Goal: Information Seeking & Learning: Learn about a topic

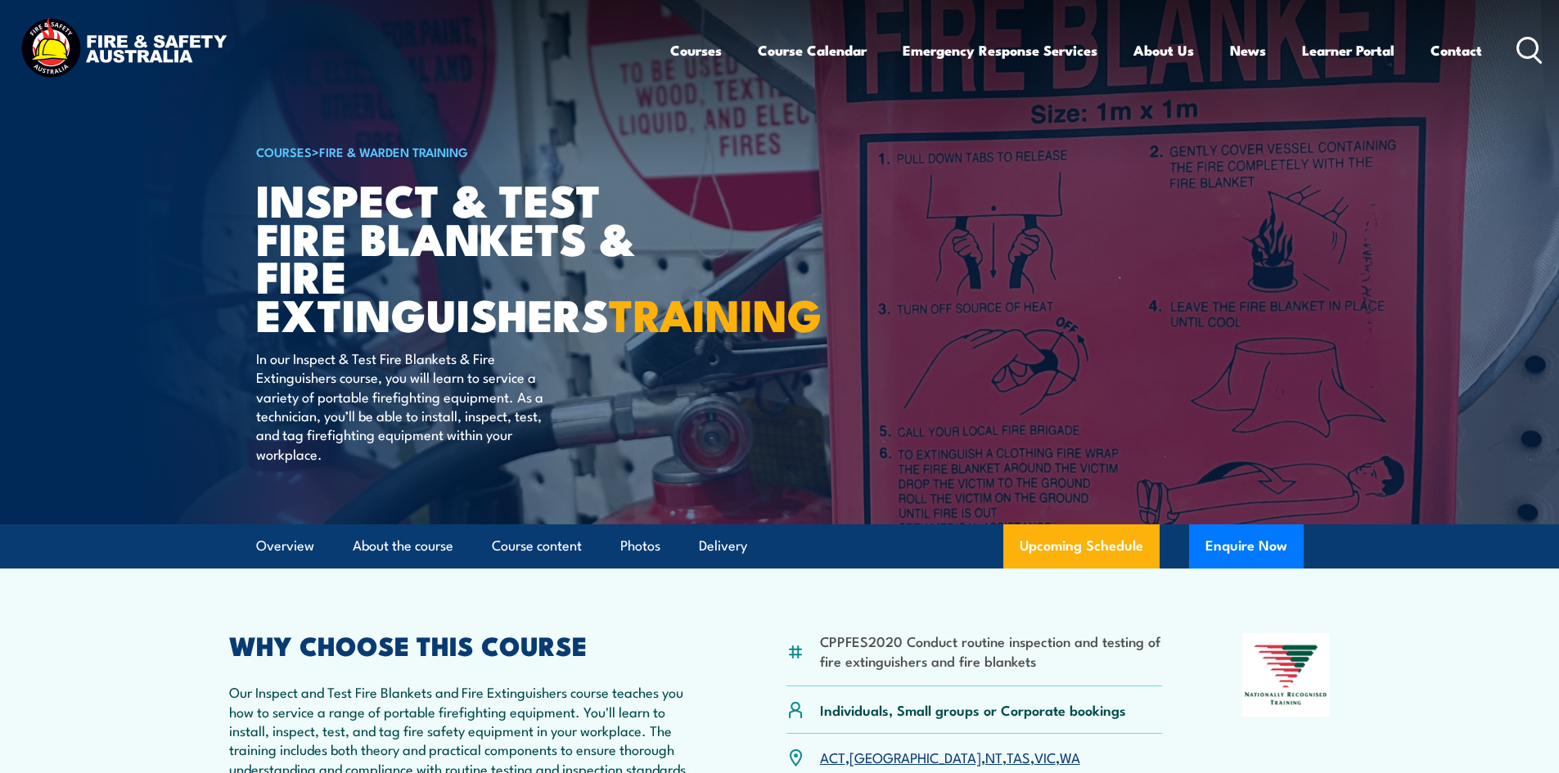
scroll to position [327, 0]
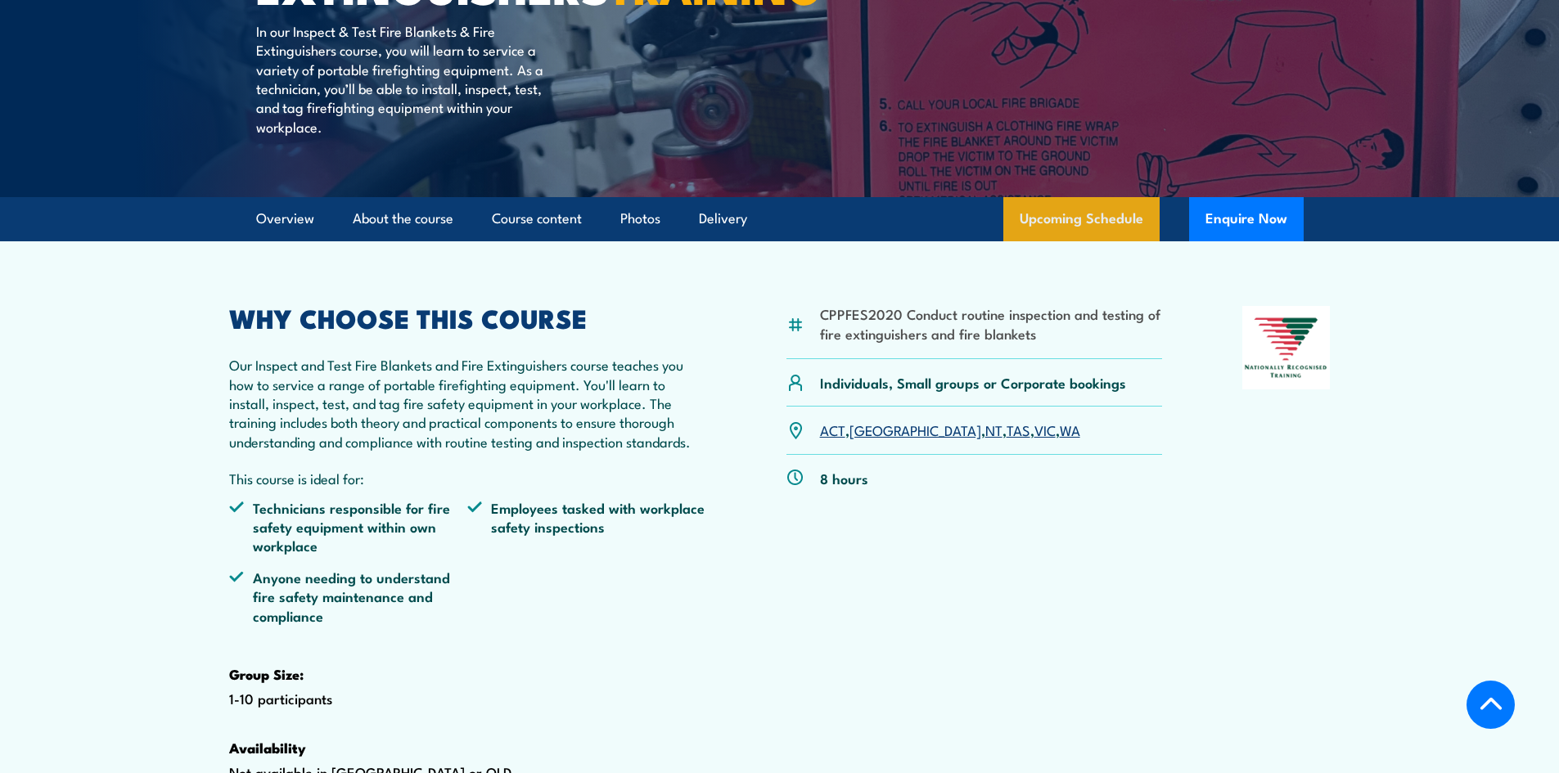
click at [1062, 241] on link "Upcoming Schedule" at bounding box center [1081, 219] width 156 height 44
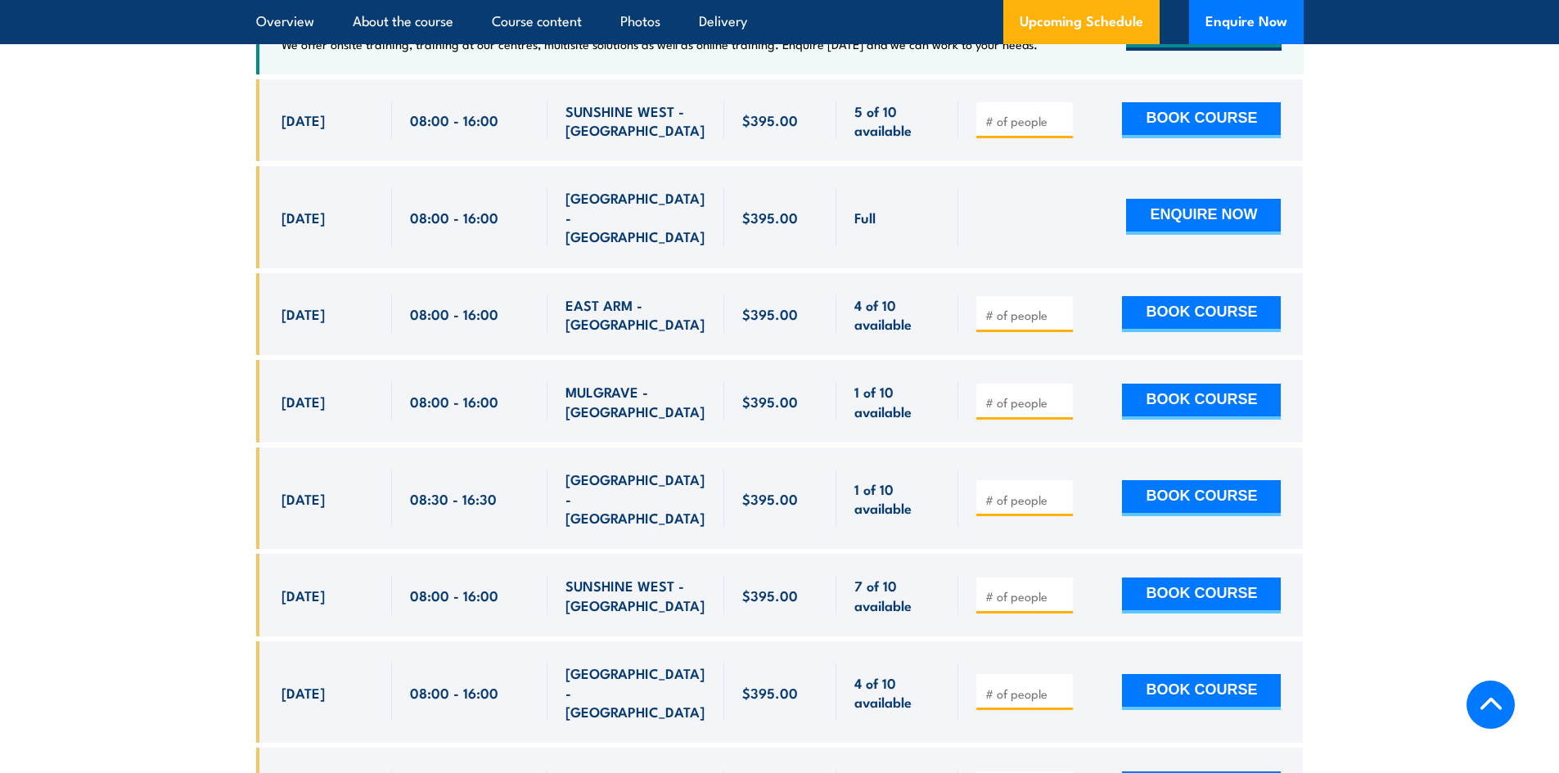
scroll to position [3203, 0]
click at [1069, 491] on div at bounding box center [1024, 497] width 97 height 36
click at [1024, 511] on div at bounding box center [1024, 497] width 97 height 36
click at [662, 508] on span "[GEOGRAPHIC_DATA] - [GEOGRAPHIC_DATA]" at bounding box center [635, 497] width 141 height 57
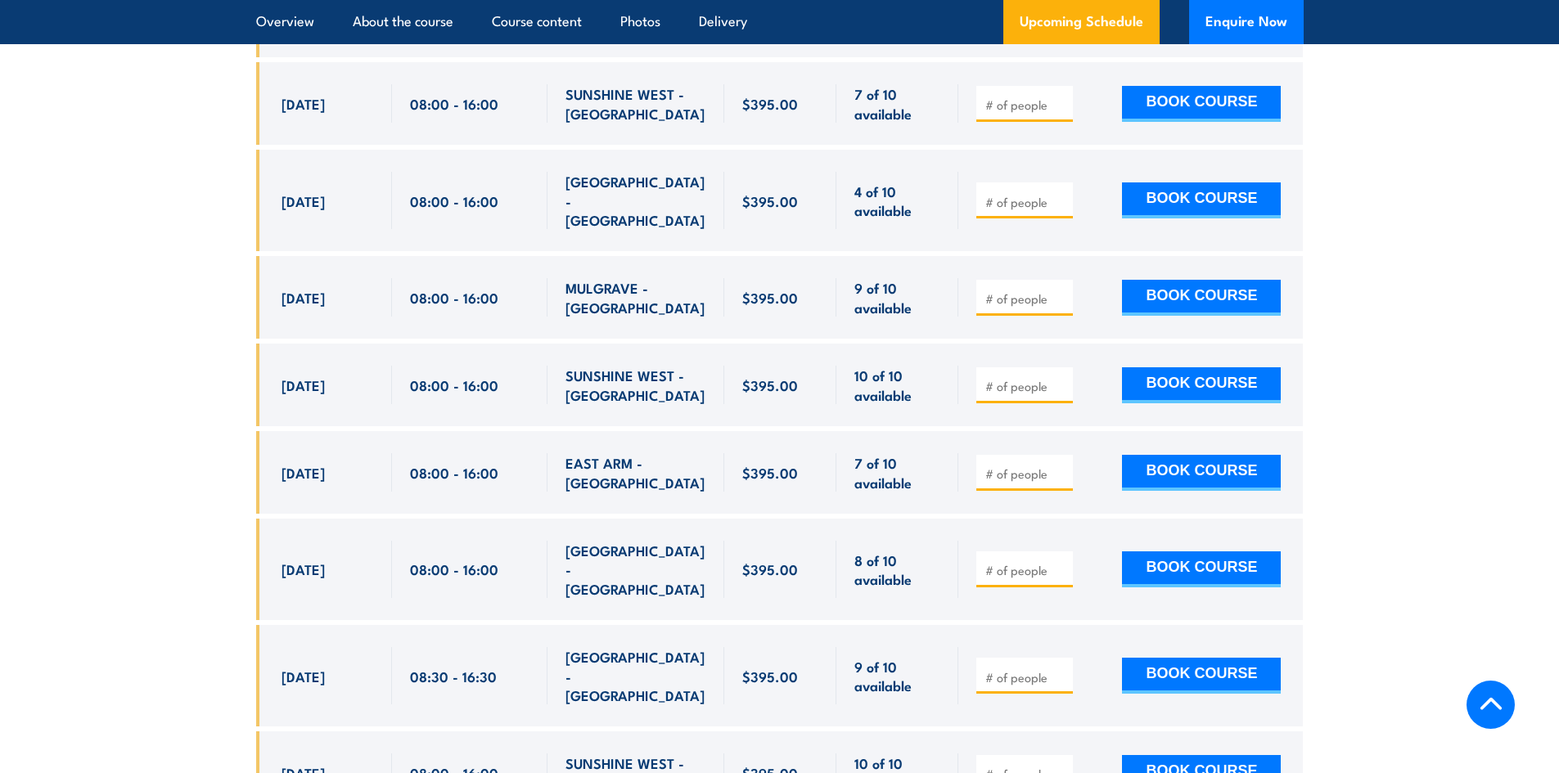
scroll to position [3775, 0]
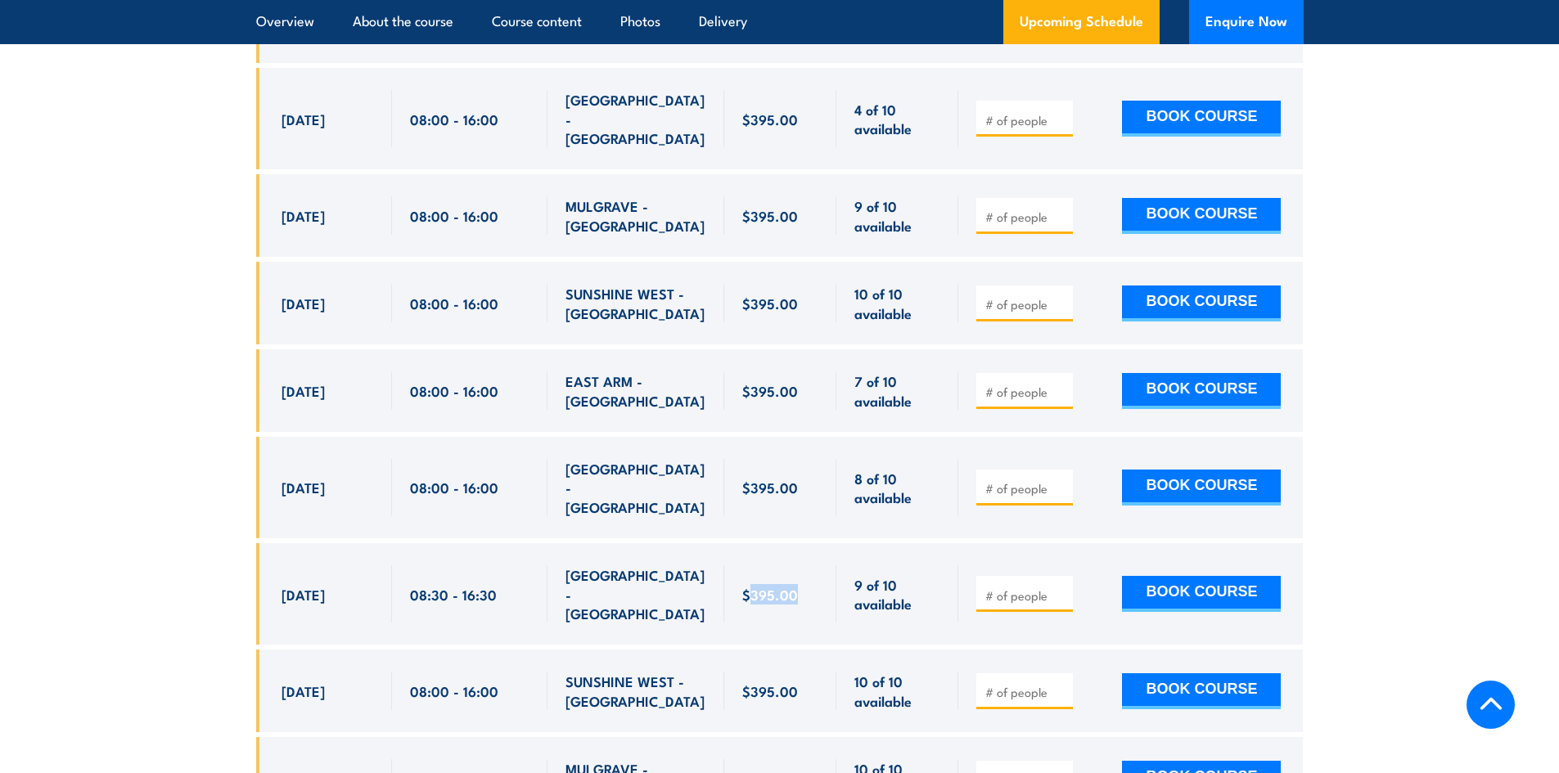
drag, startPoint x: 761, startPoint y: 542, endPoint x: 793, endPoint y: 547, distance: 32.3
click at [793, 585] on span "$395.00" at bounding box center [770, 594] width 56 height 19
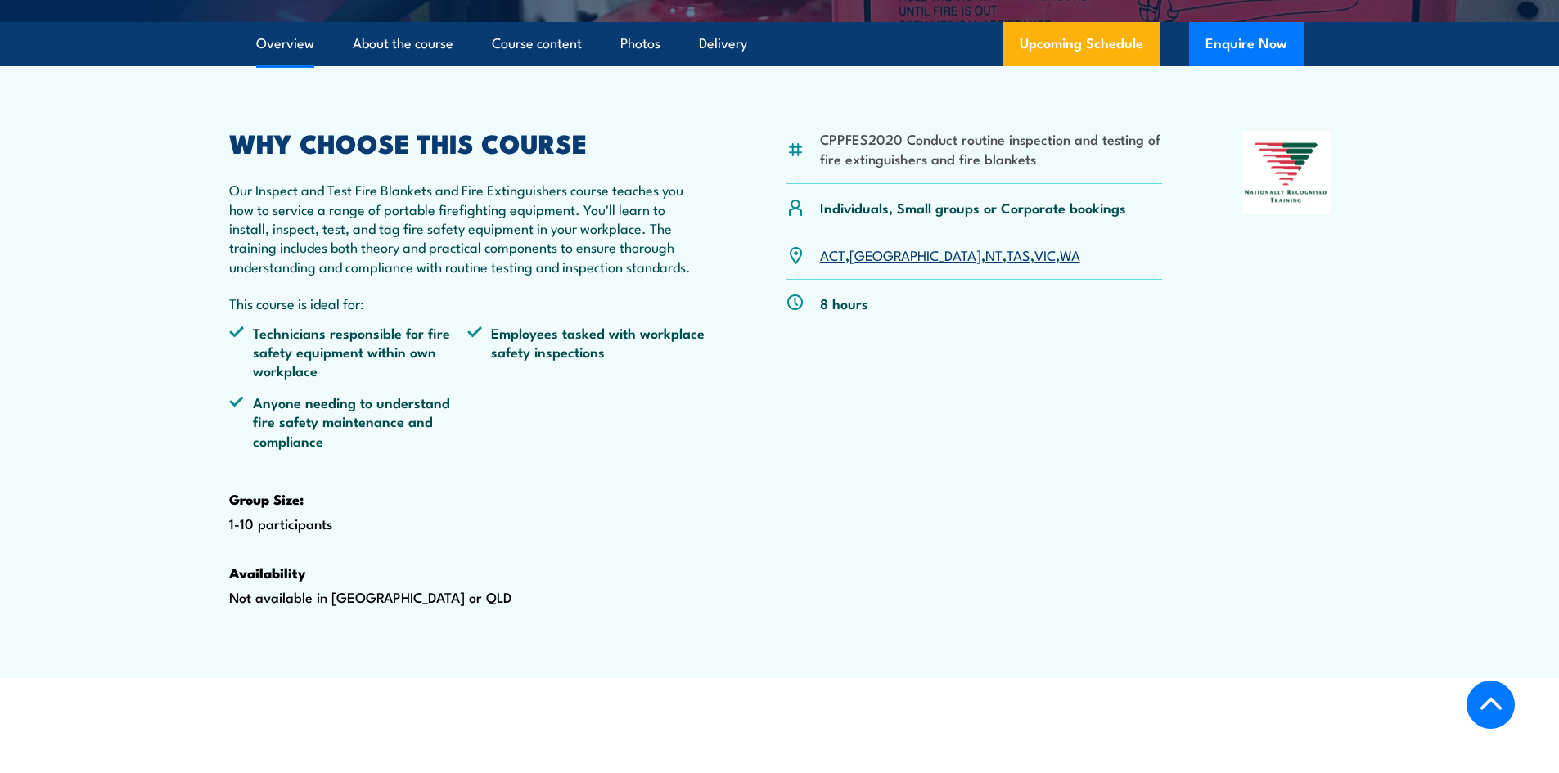
scroll to position [175, 0]
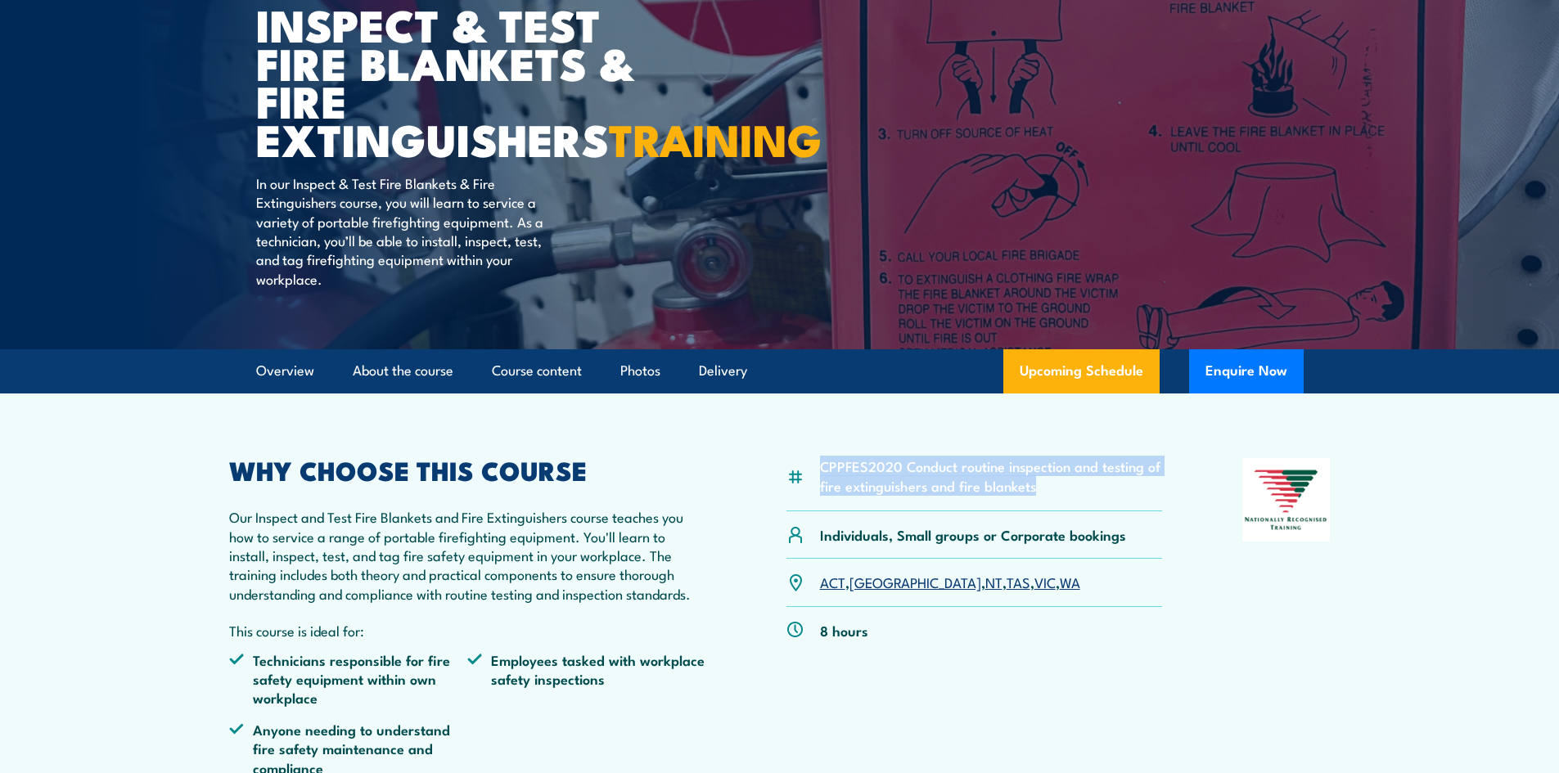
drag, startPoint x: 818, startPoint y: 502, endPoint x: 1056, endPoint y: 534, distance: 240.2
click at [1056, 511] on div "CPPFES2020 Conduct routine inspection and testing of fire extinguishers and fir…" at bounding box center [974, 484] width 376 height 53
copy li "CPPFES2020 Conduct routine inspection and testing of fire extinguishers and fir…"
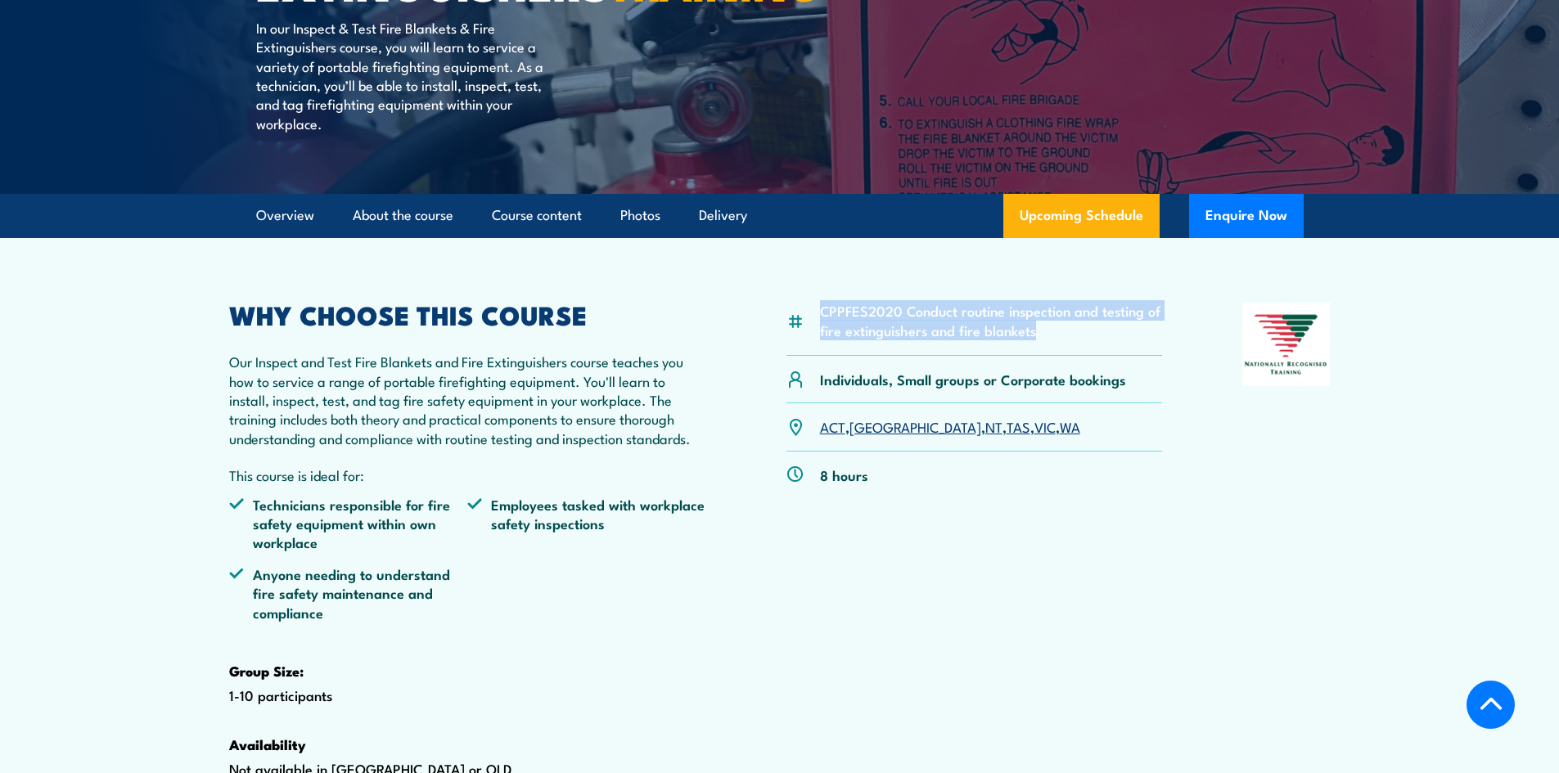
scroll to position [339, 0]
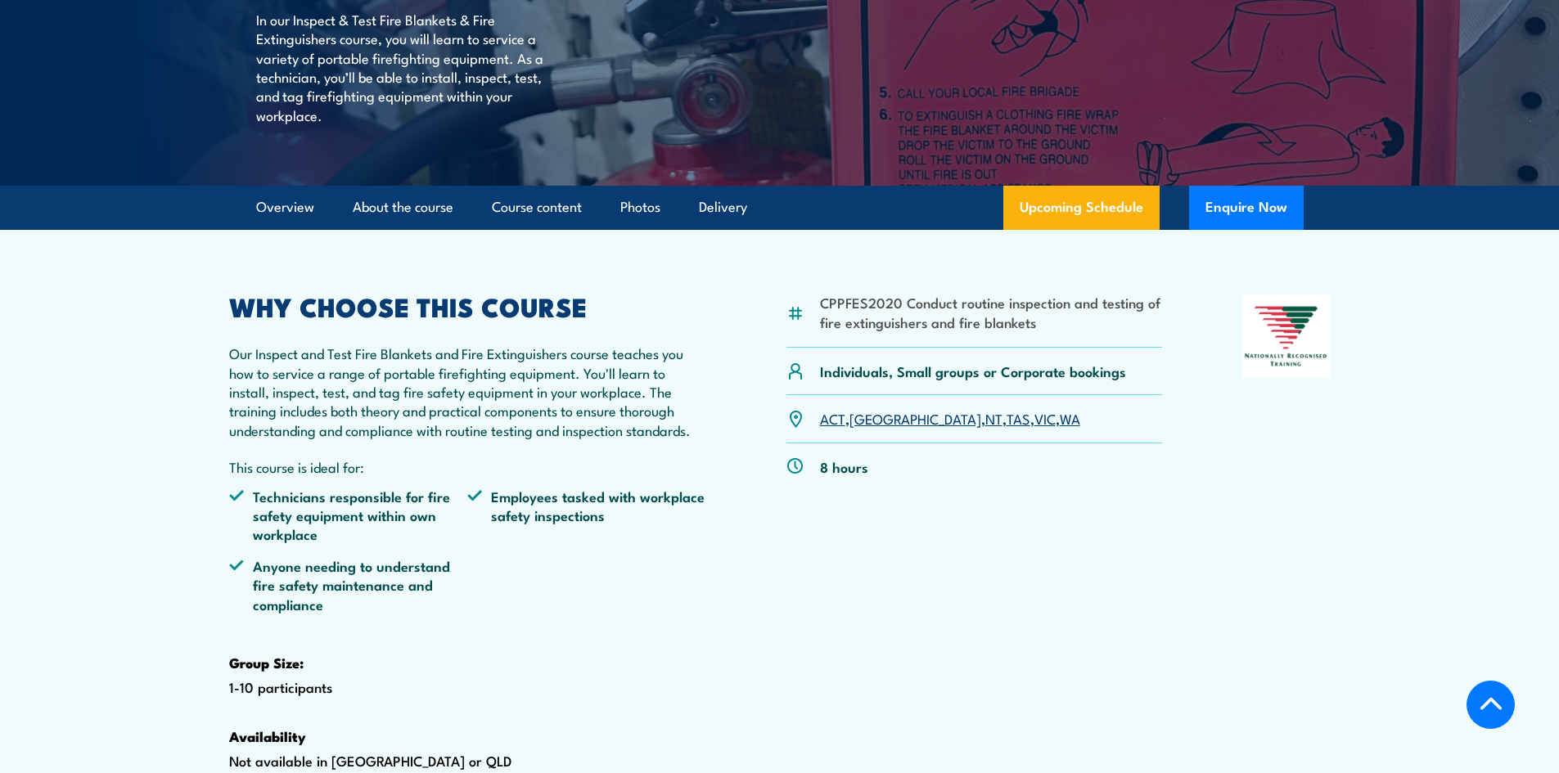
click at [508, 439] on p "Our Inspect and Test Fire Blankets and Fire Extinguishers course teaches you ho…" at bounding box center [468, 392] width 478 height 96
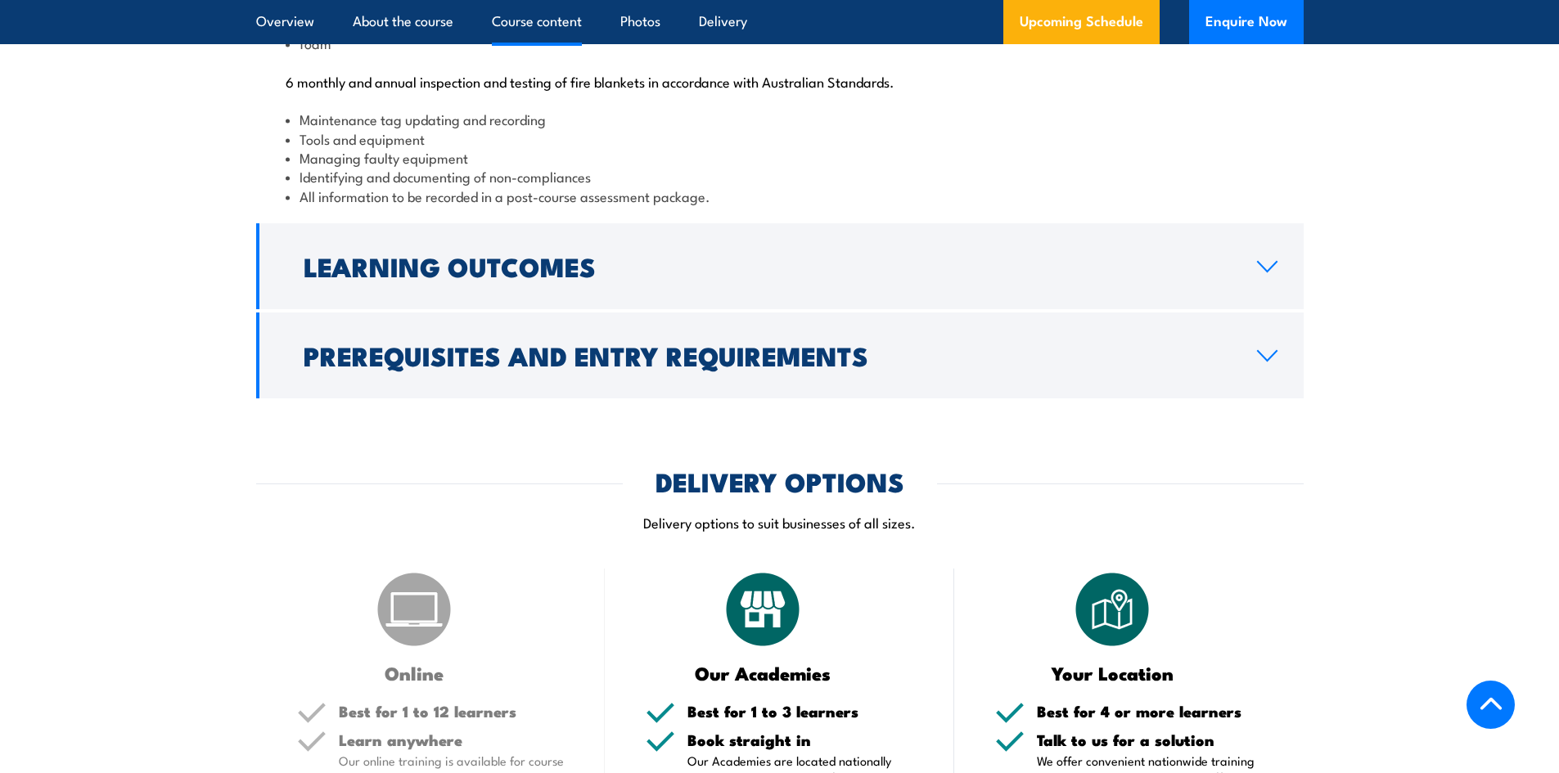
scroll to position [1893, 0]
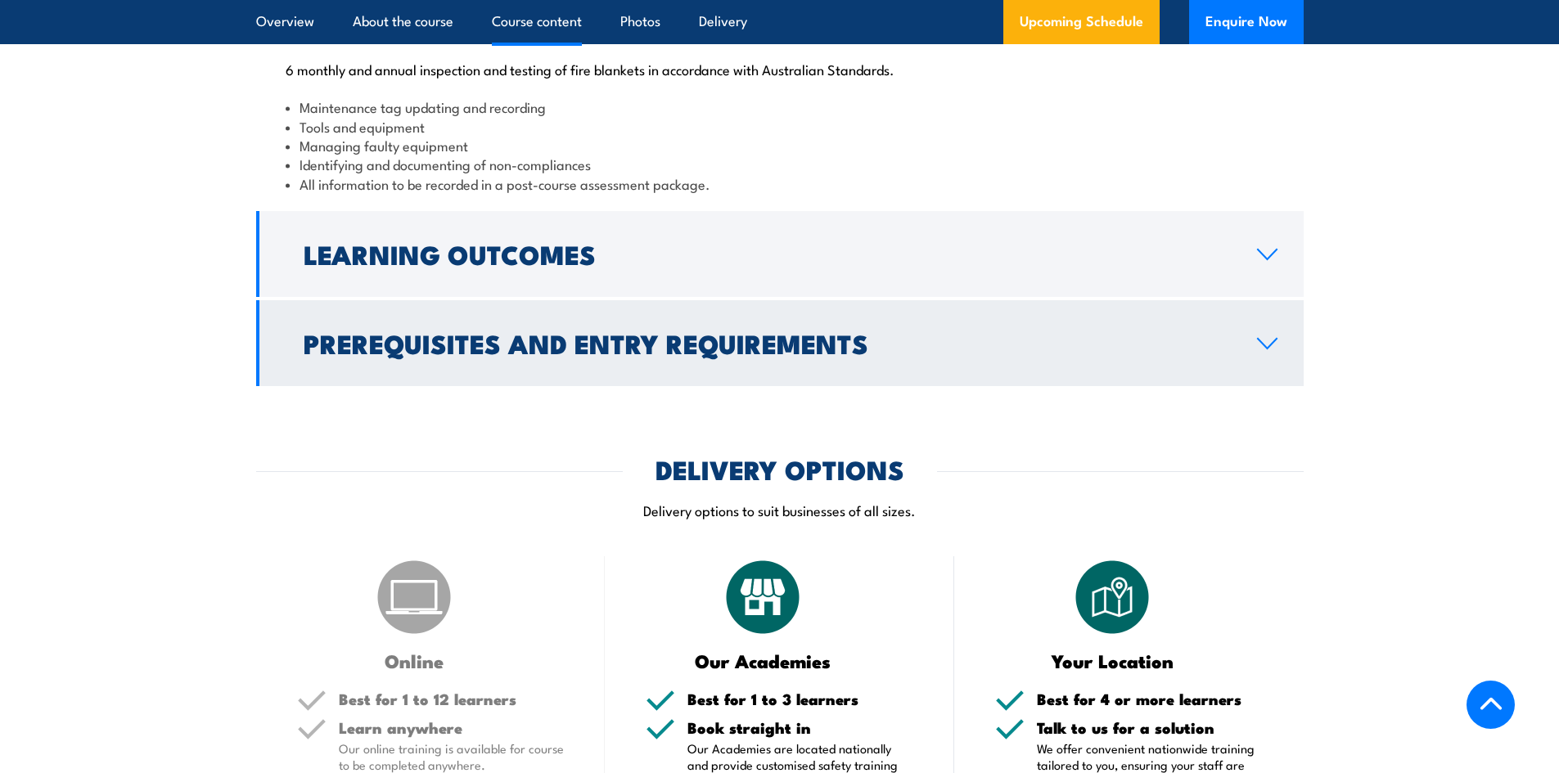
click at [614, 354] on h2 "Prerequisites and Entry Requirements" at bounding box center [767, 342] width 927 height 23
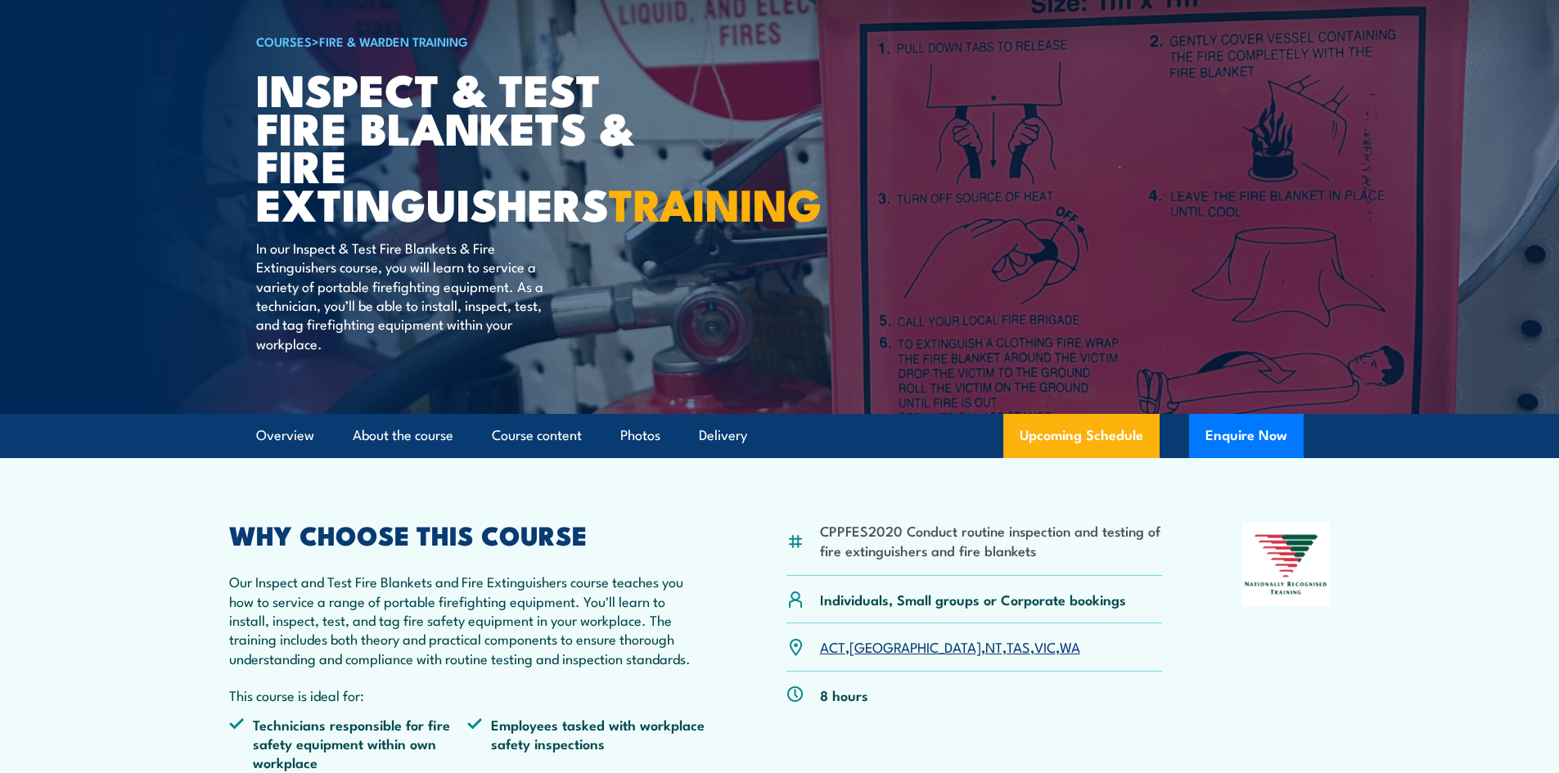
scroll to position [0, 0]
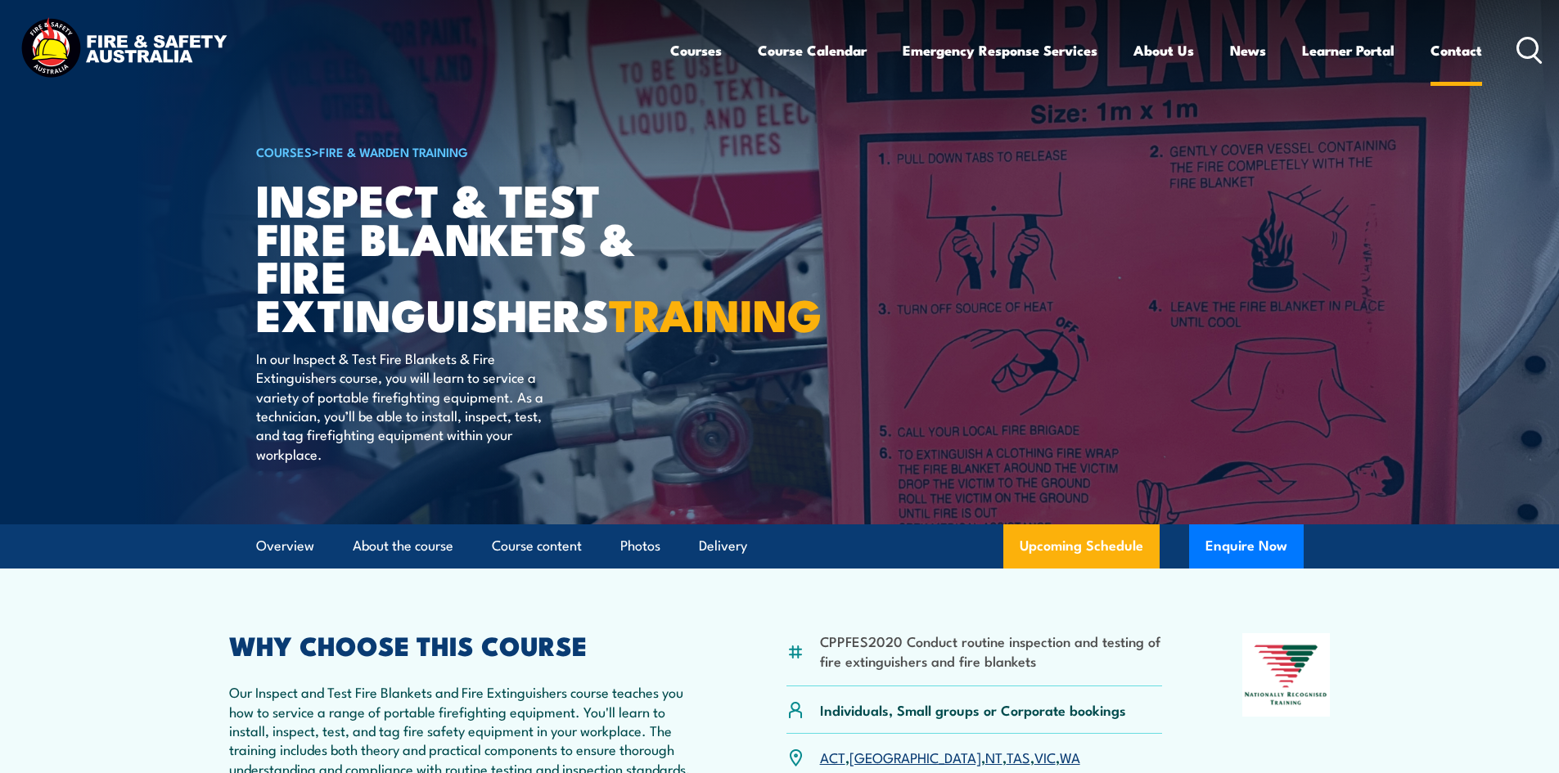
click at [1451, 53] on link "Contact" at bounding box center [1456, 50] width 52 height 43
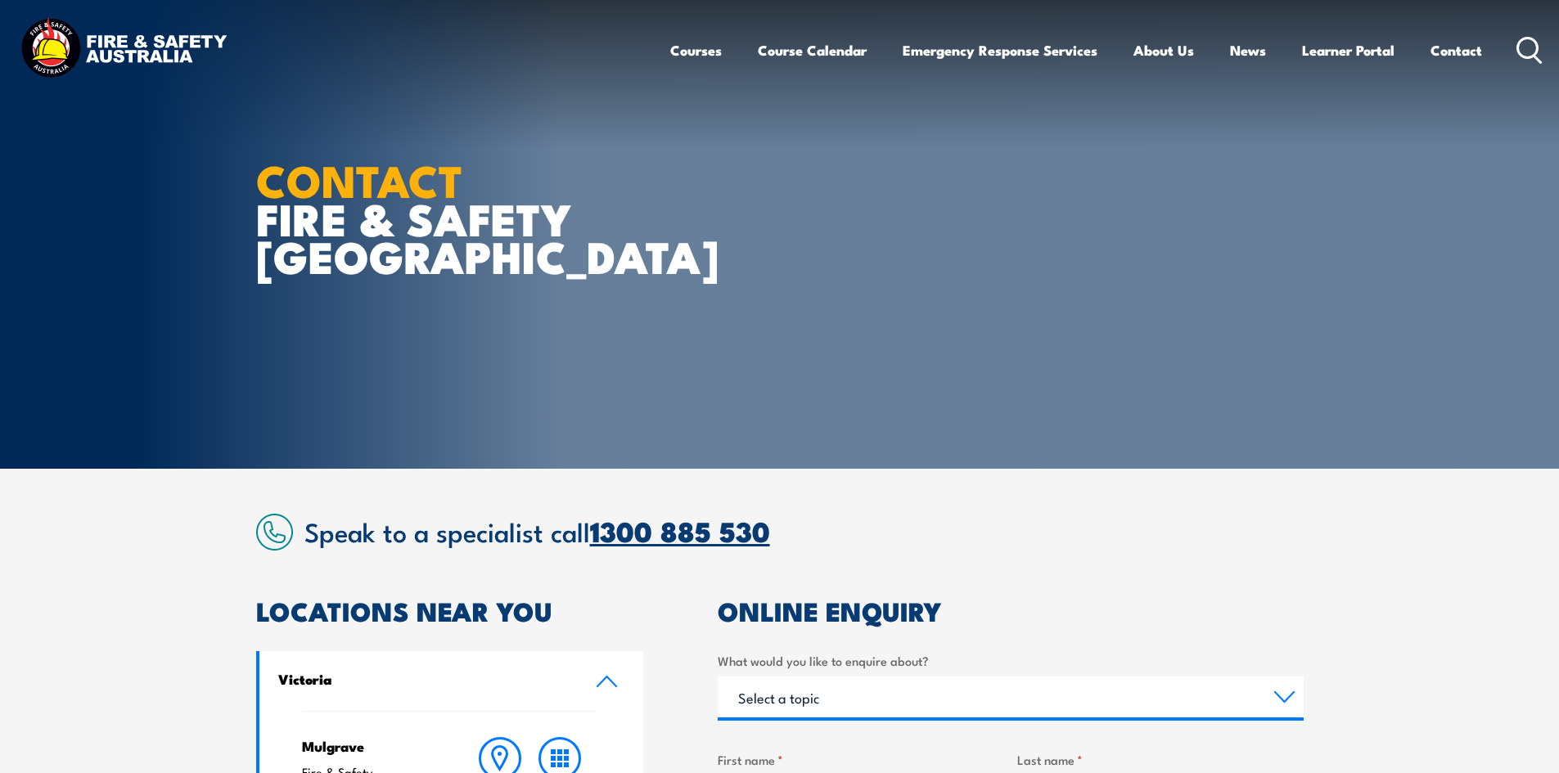
click at [751, 528] on link "1300 885 530" at bounding box center [680, 530] width 180 height 43
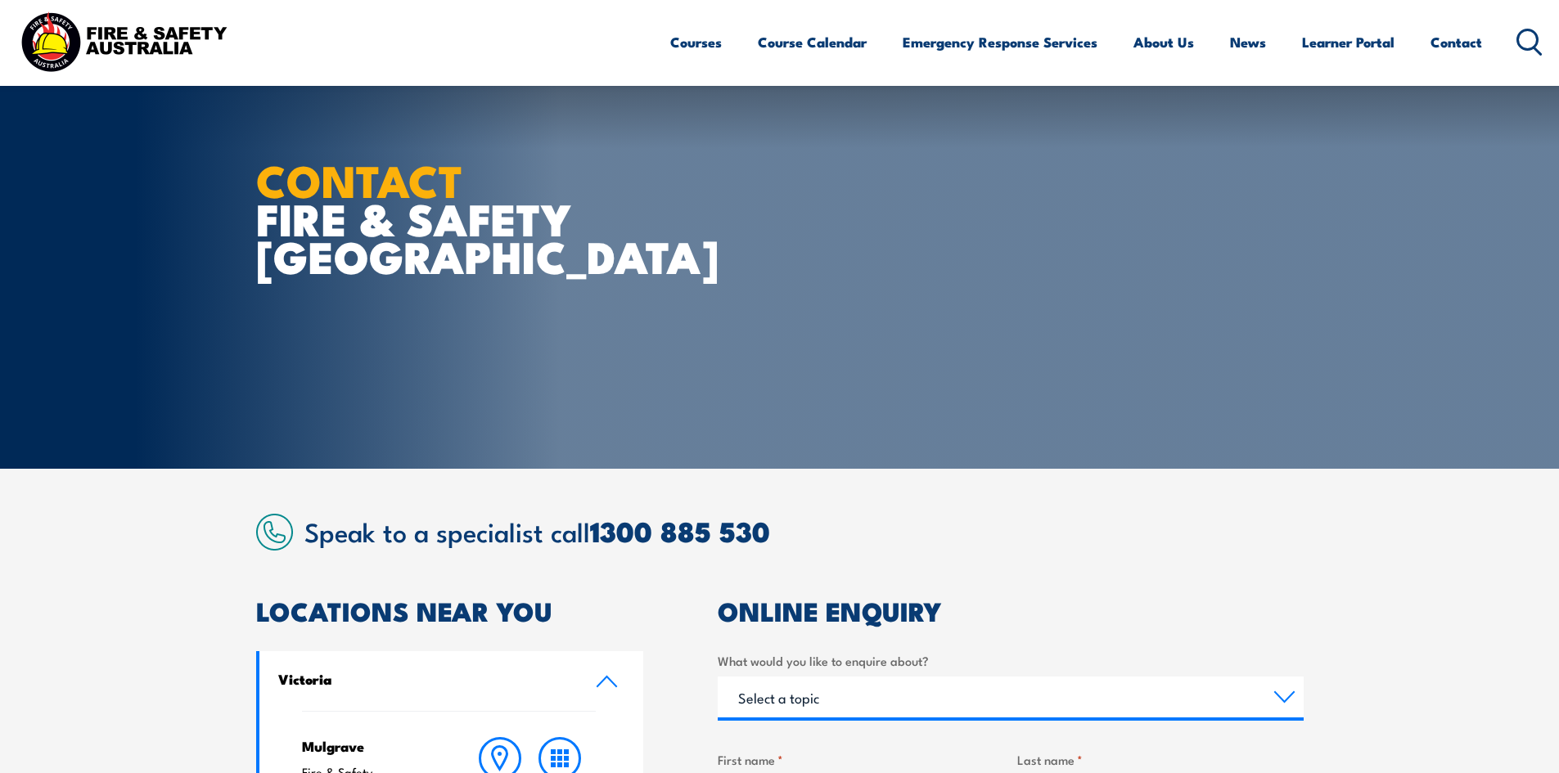
scroll to position [491, 0]
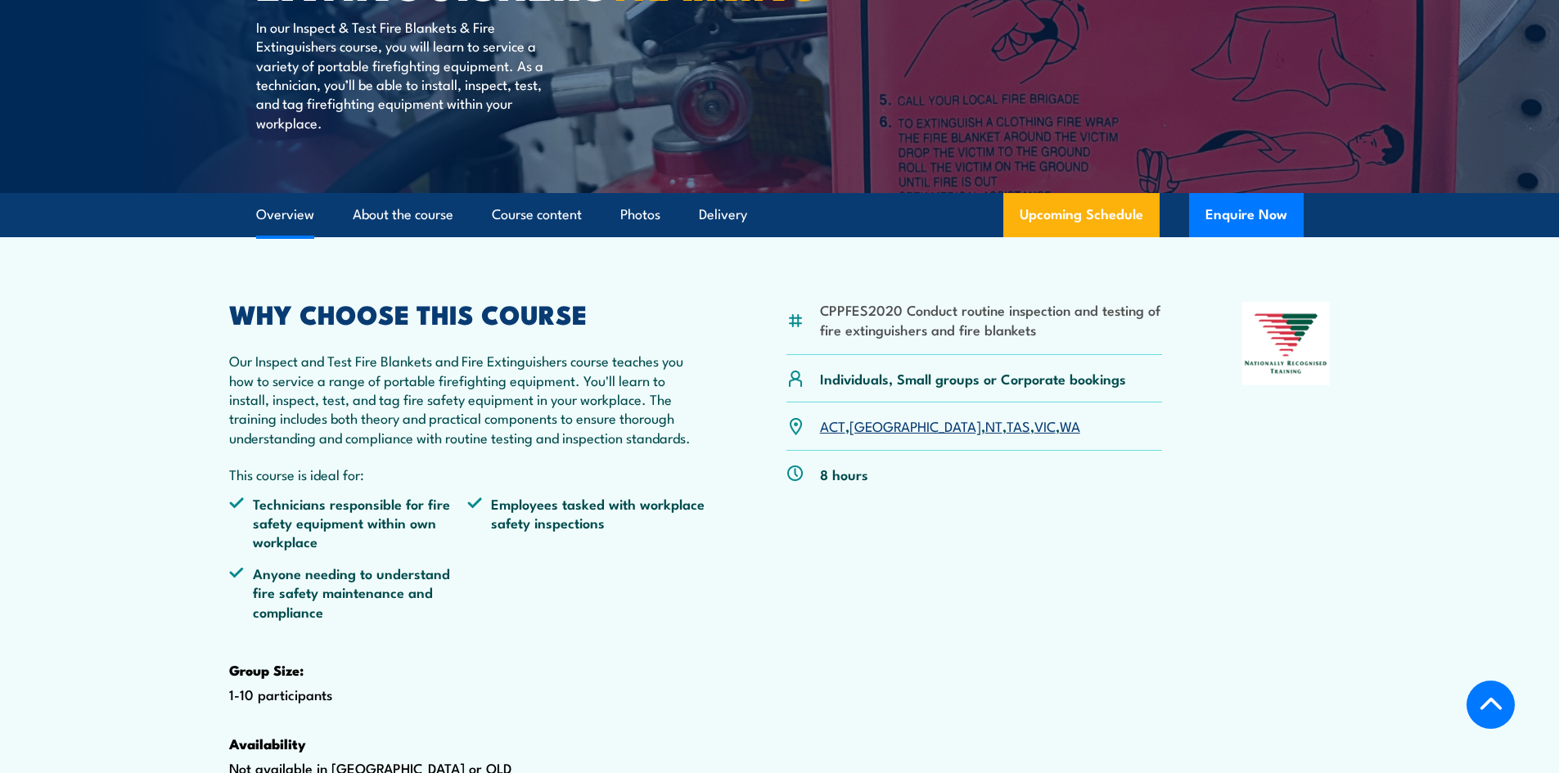
scroll to position [409, 0]
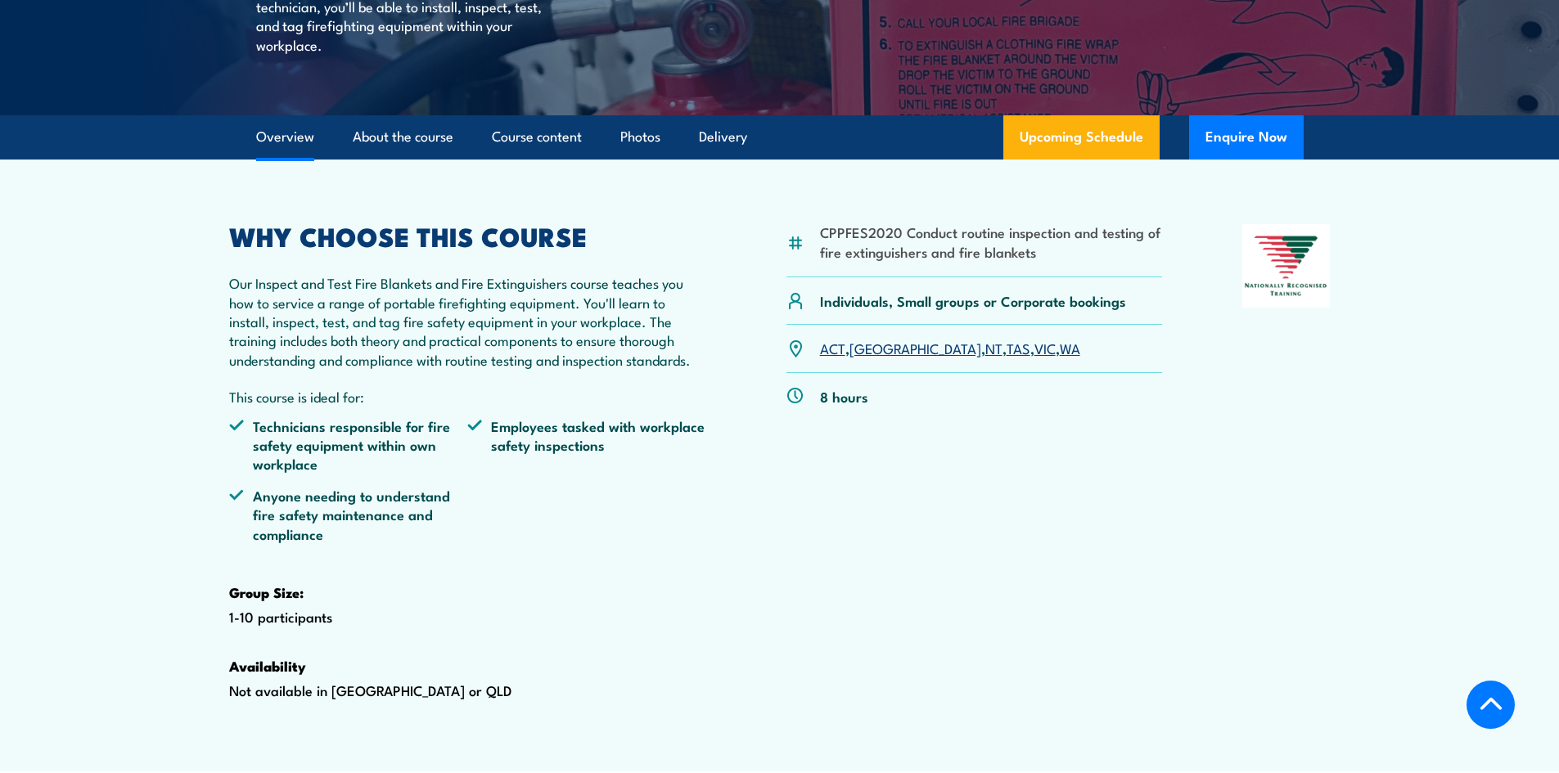
click at [425, 247] on h2 "WHY CHOOSE THIS COURSE" at bounding box center [468, 235] width 478 height 23
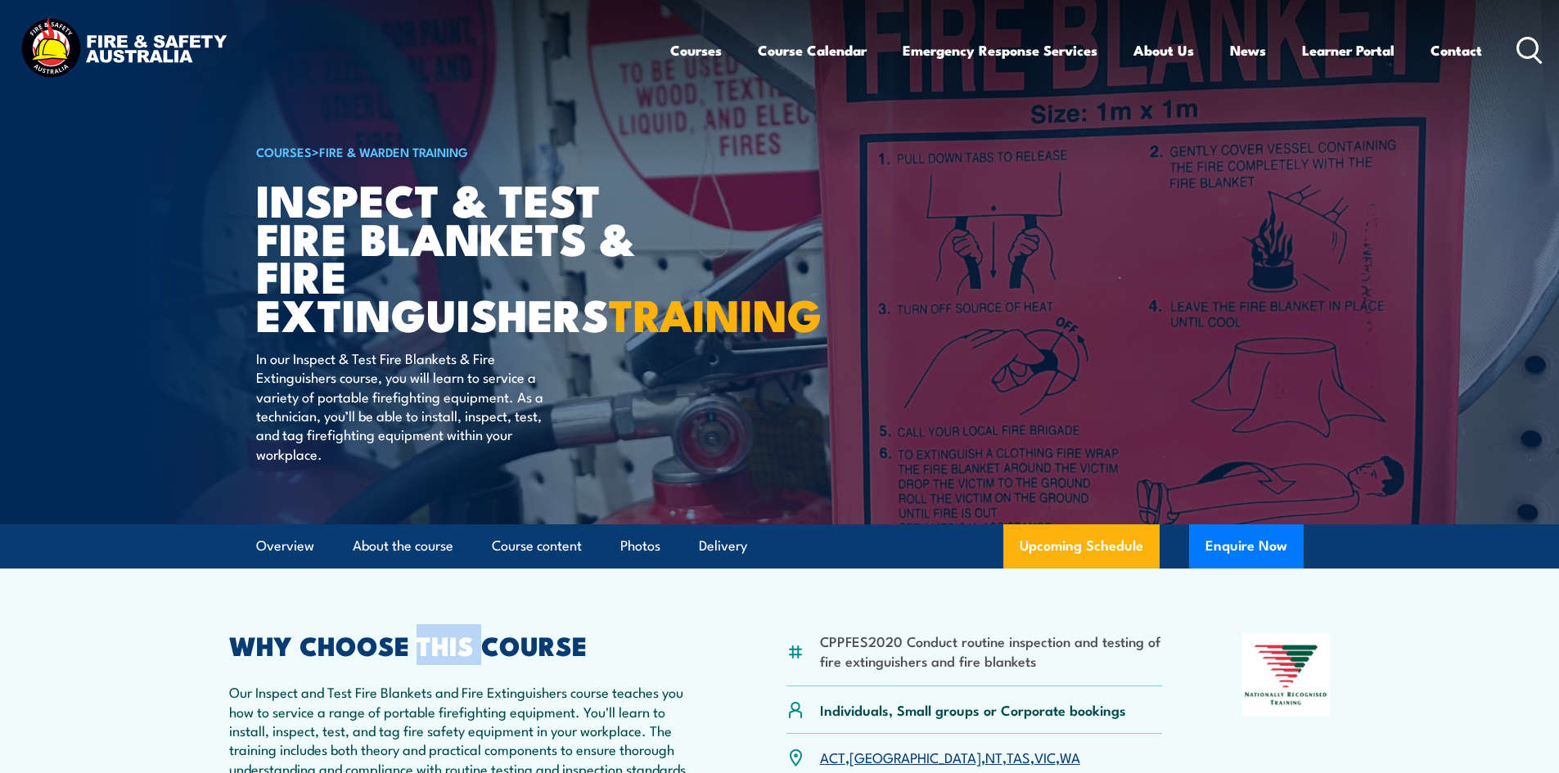
scroll to position [573, 0]
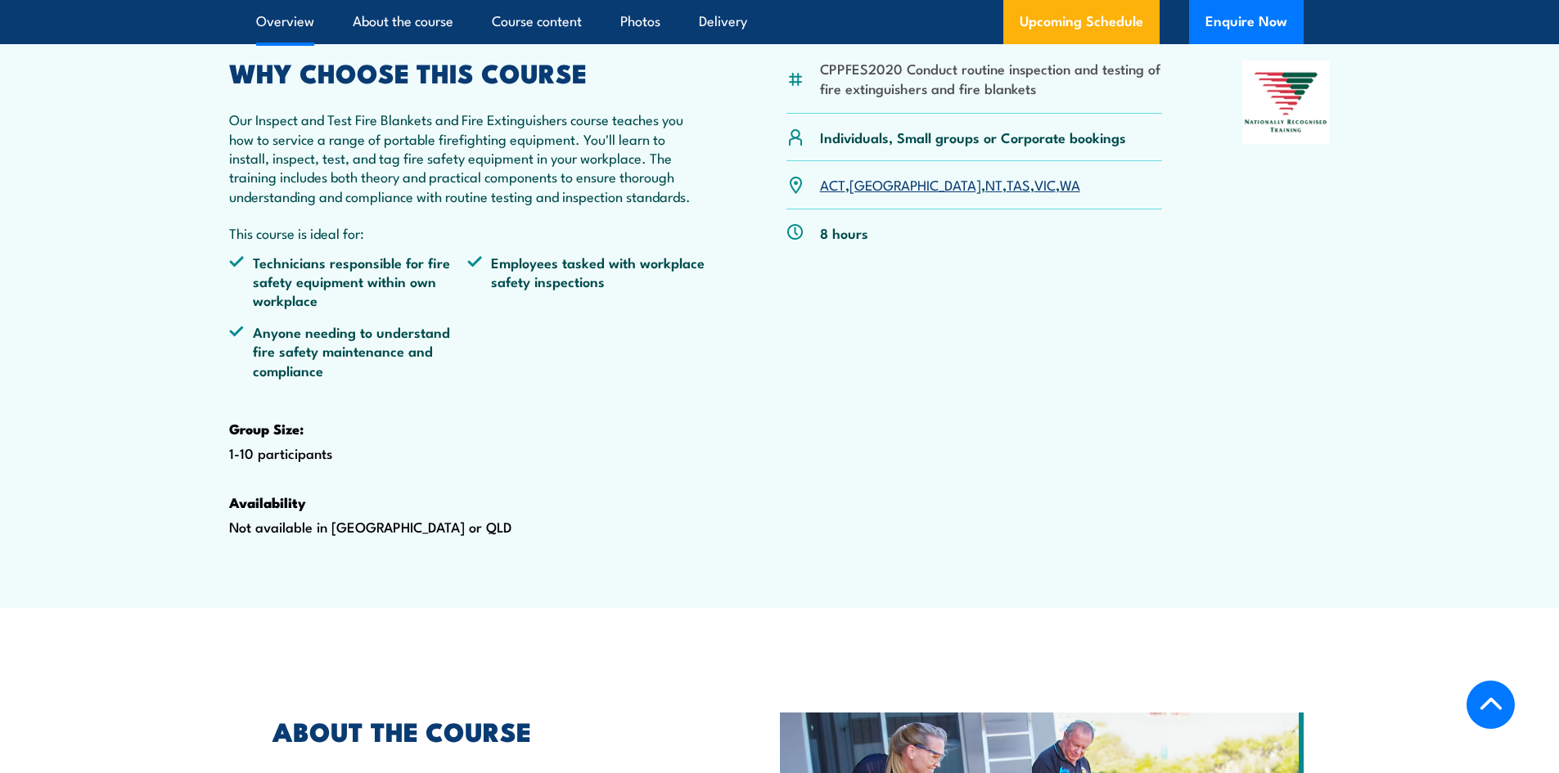
click at [534, 203] on p "Our Inspect and Test Fire Blankets and Fire Extinguishers course teaches you ho…" at bounding box center [468, 158] width 478 height 96
click at [560, 180] on p "Our Inspect and Test Fire Blankets and Fire Extinguishers course teaches you ho…" at bounding box center [468, 158] width 478 height 96
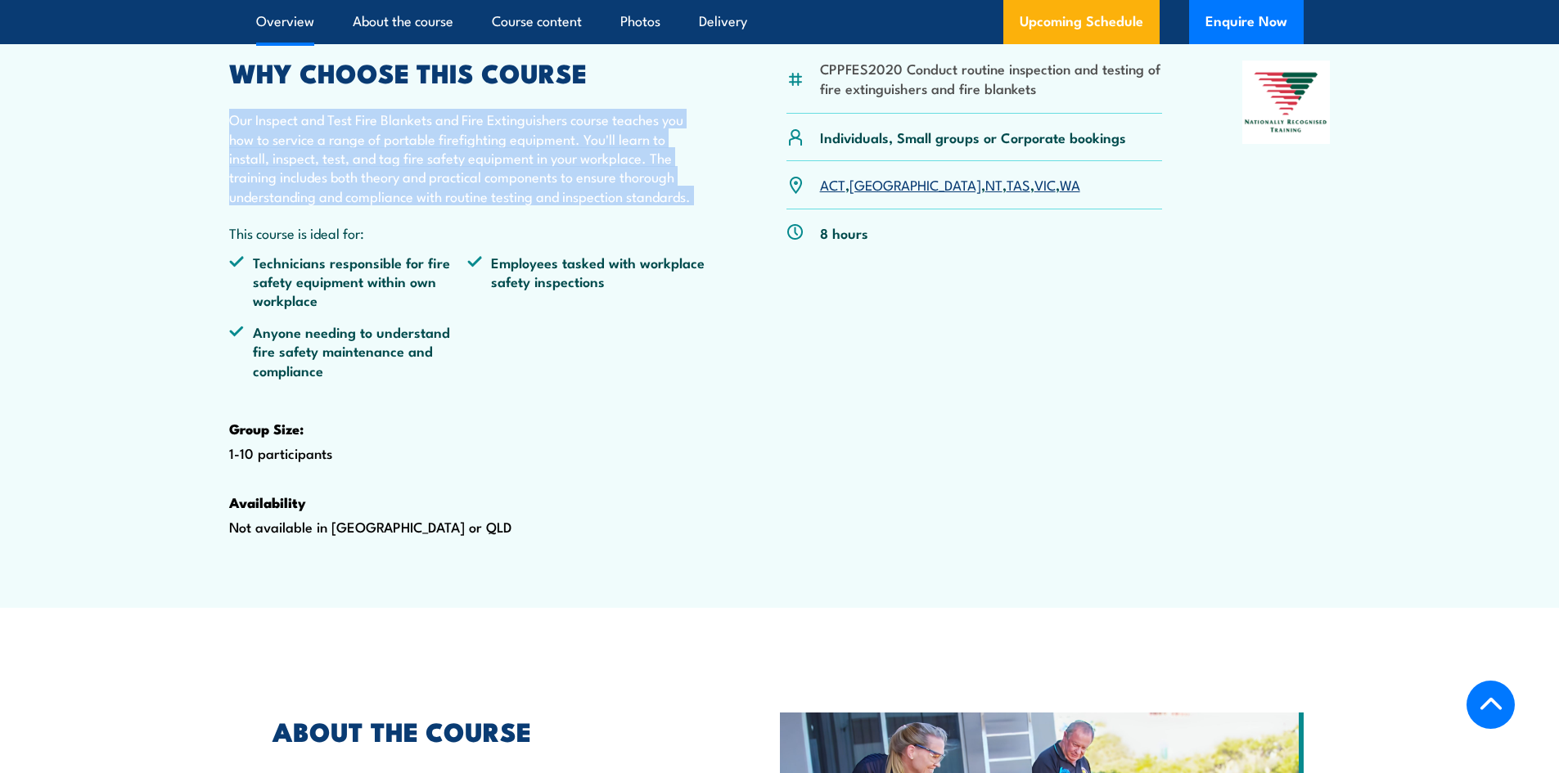
click at [560, 180] on p "Our Inspect and Test Fire Blankets and Fire Extinguishers course teaches you ho…" at bounding box center [468, 158] width 478 height 96
click at [549, 196] on p "Our Inspect and Test Fire Blankets and Fire Extinguishers course teaches you ho…" at bounding box center [468, 158] width 478 height 96
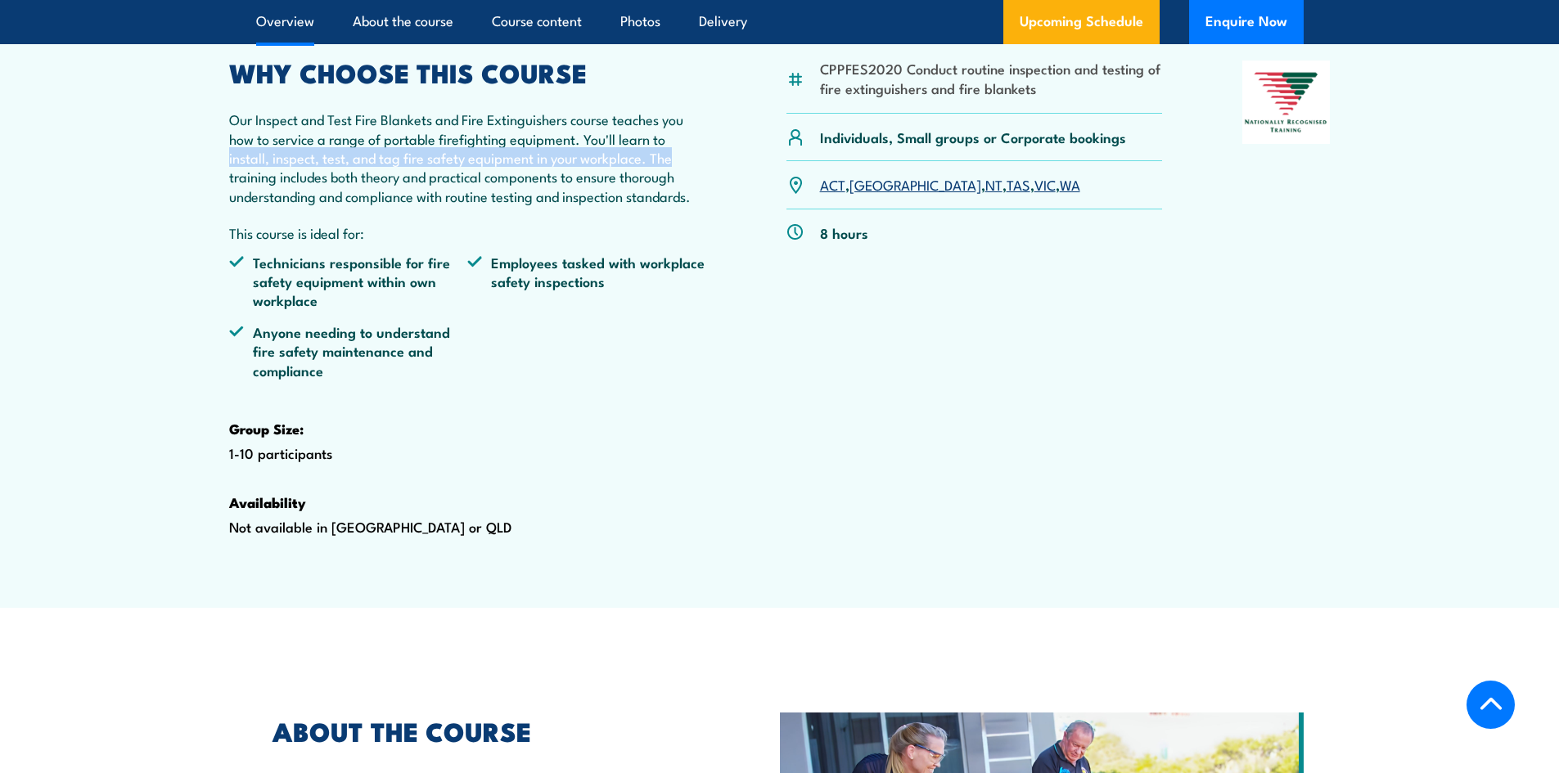
drag, startPoint x: 670, startPoint y: 194, endPoint x: 282, endPoint y: 211, distance: 388.2
click at [218, 206] on article "CPPFES2020 Conduct routine inspection and testing of fire extinguishers and fir…" at bounding box center [780, 302] width 1146 height 612
click at [307, 205] on p "Our Inspect and Test Fire Blankets and Fire Extinguishers course teaches you ho…" at bounding box center [468, 158] width 478 height 96
click at [326, 197] on p "Our Inspect and Test Fire Blankets and Fire Extinguishers course teaches you ho…" at bounding box center [468, 158] width 478 height 96
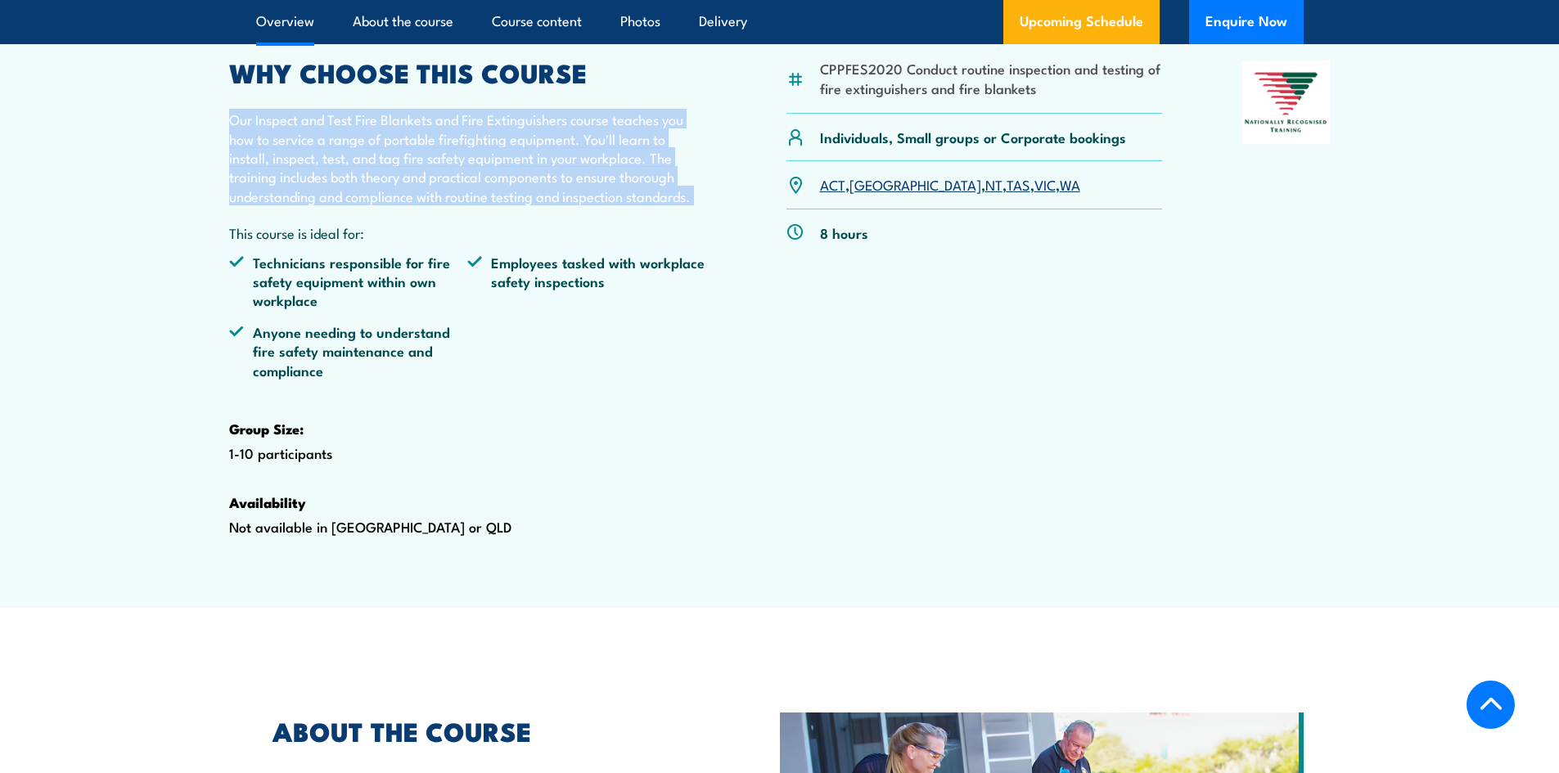
click at [326, 197] on p "Our Inspect and Test Fire Blankets and Fire Extinguishers course teaches you ho…" at bounding box center [468, 158] width 478 height 96
click at [326, 196] on p "Our Inspect and Test Fire Blankets and Fire Extinguishers course teaches you ho…" at bounding box center [468, 158] width 478 height 96
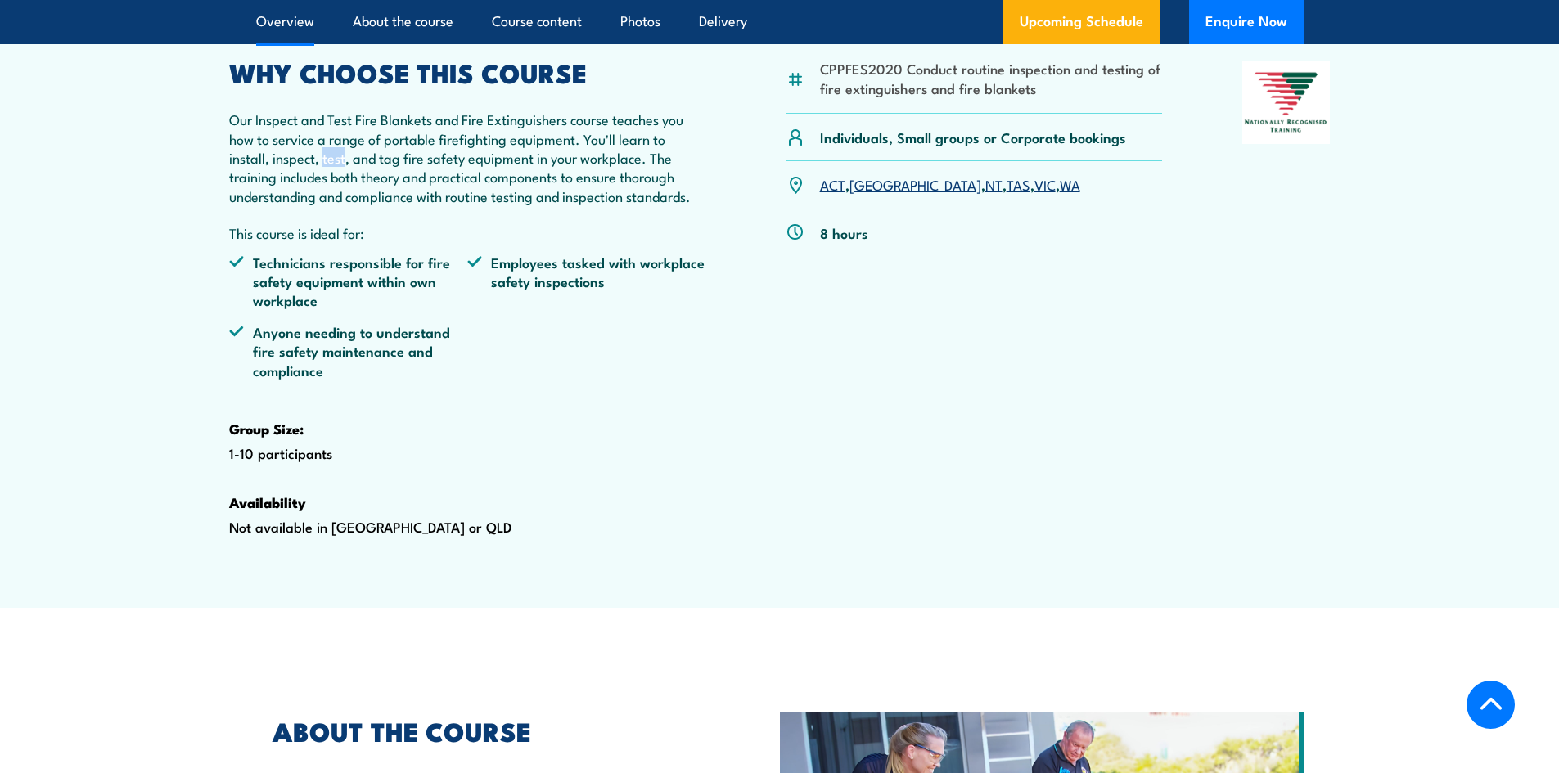
click at [326, 196] on p "Our Inspect and Test Fire Blankets and Fire Extinguishers course teaches you ho…" at bounding box center [468, 158] width 478 height 96
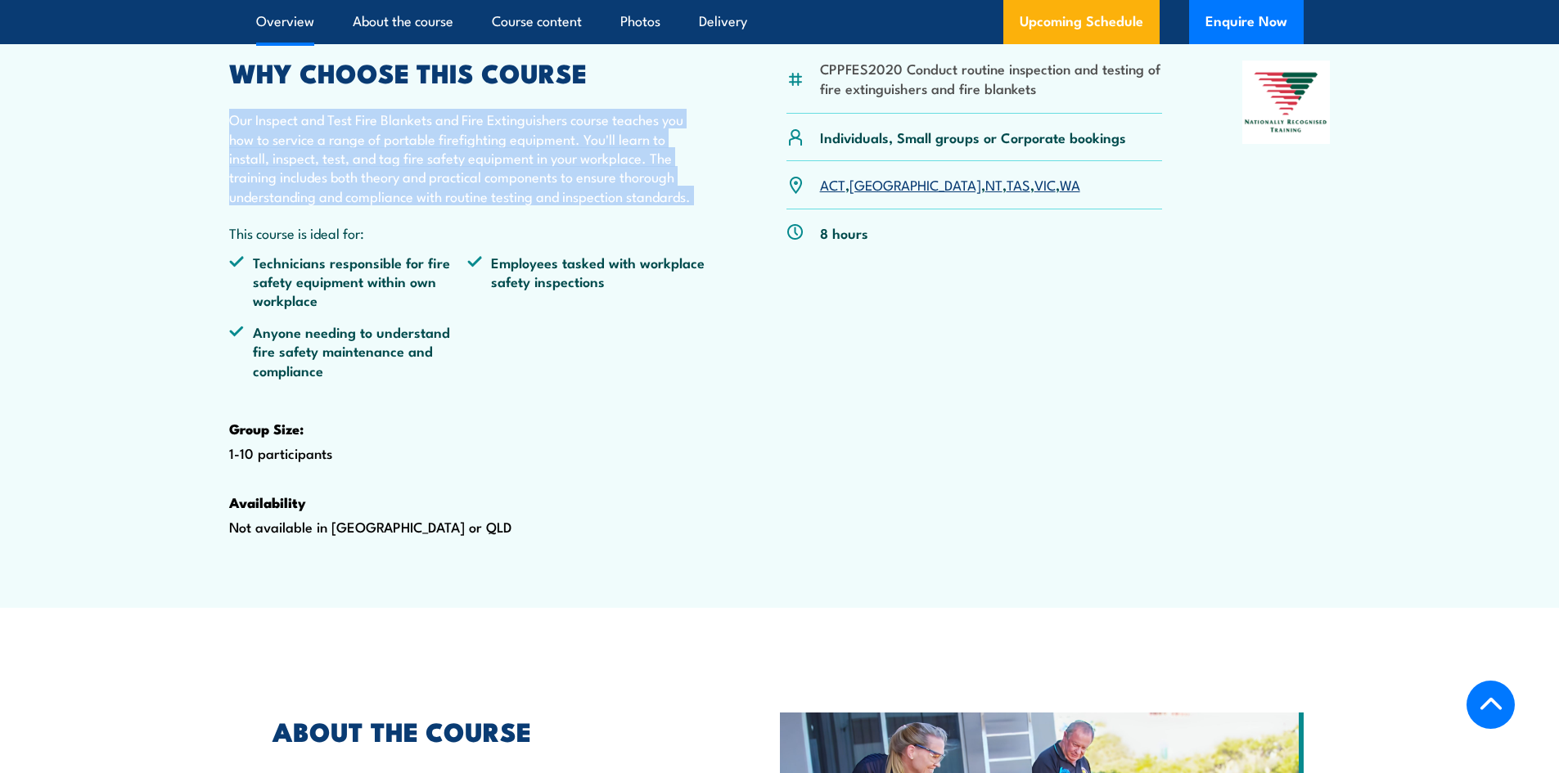
click at [326, 196] on p "Our Inspect and Test Fire Blankets and Fire Extinguishers course teaches you ho…" at bounding box center [468, 158] width 478 height 96
click at [333, 196] on p "Our Inspect and Test Fire Blankets and Fire Extinguishers course teaches you ho…" at bounding box center [468, 158] width 478 height 96
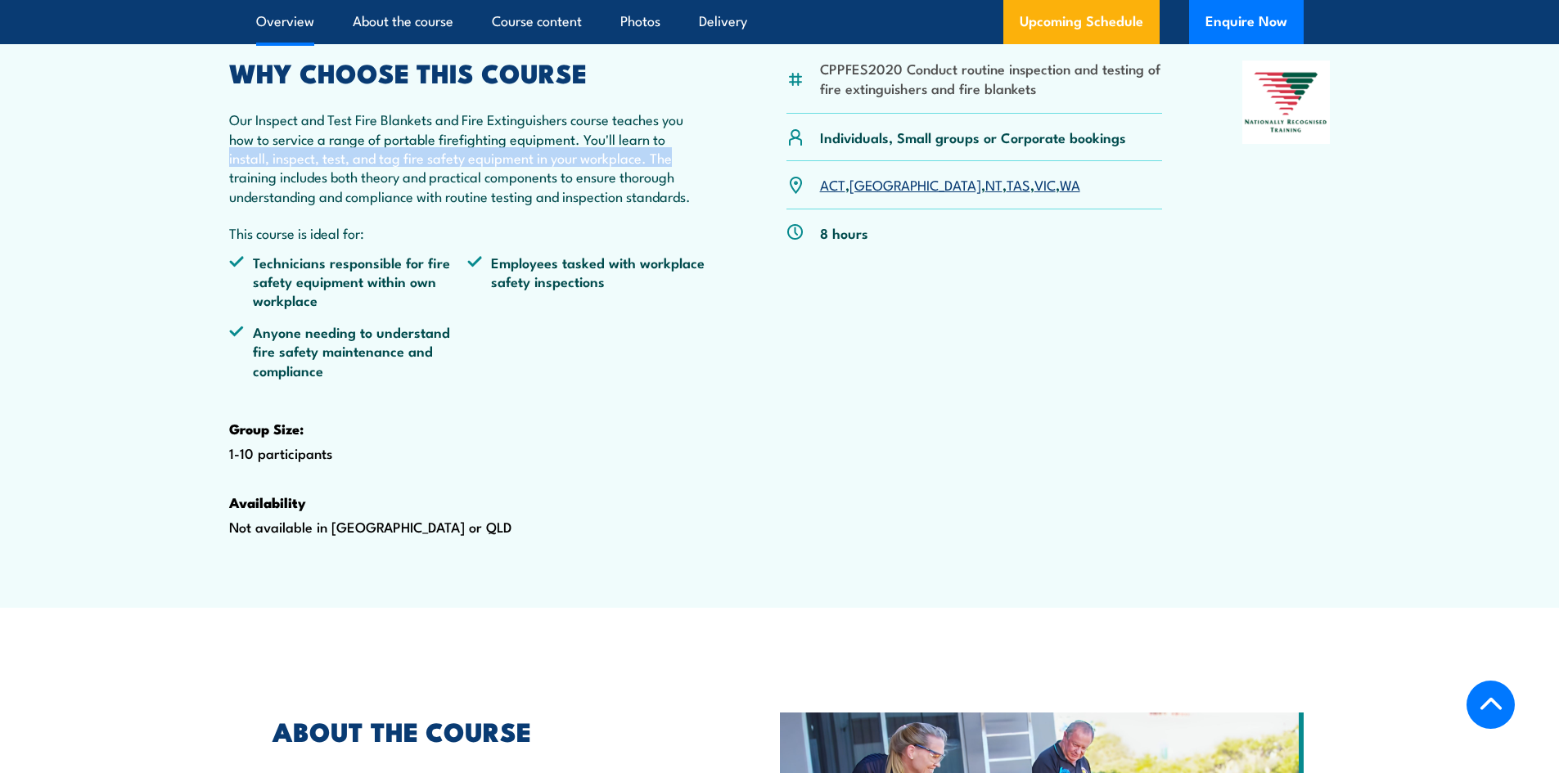
drag, startPoint x: 670, startPoint y: 194, endPoint x: 227, endPoint y: 197, distance: 443.5
click at [227, 196] on article "CPPFES2020 Conduct routine inspection and testing of fire extinguishers and fir…" at bounding box center [780, 302] width 1146 height 612
click at [448, 205] on p "Our Inspect and Test Fire Blankets and Fire Extinguishers course teaches you ho…" at bounding box center [468, 158] width 478 height 96
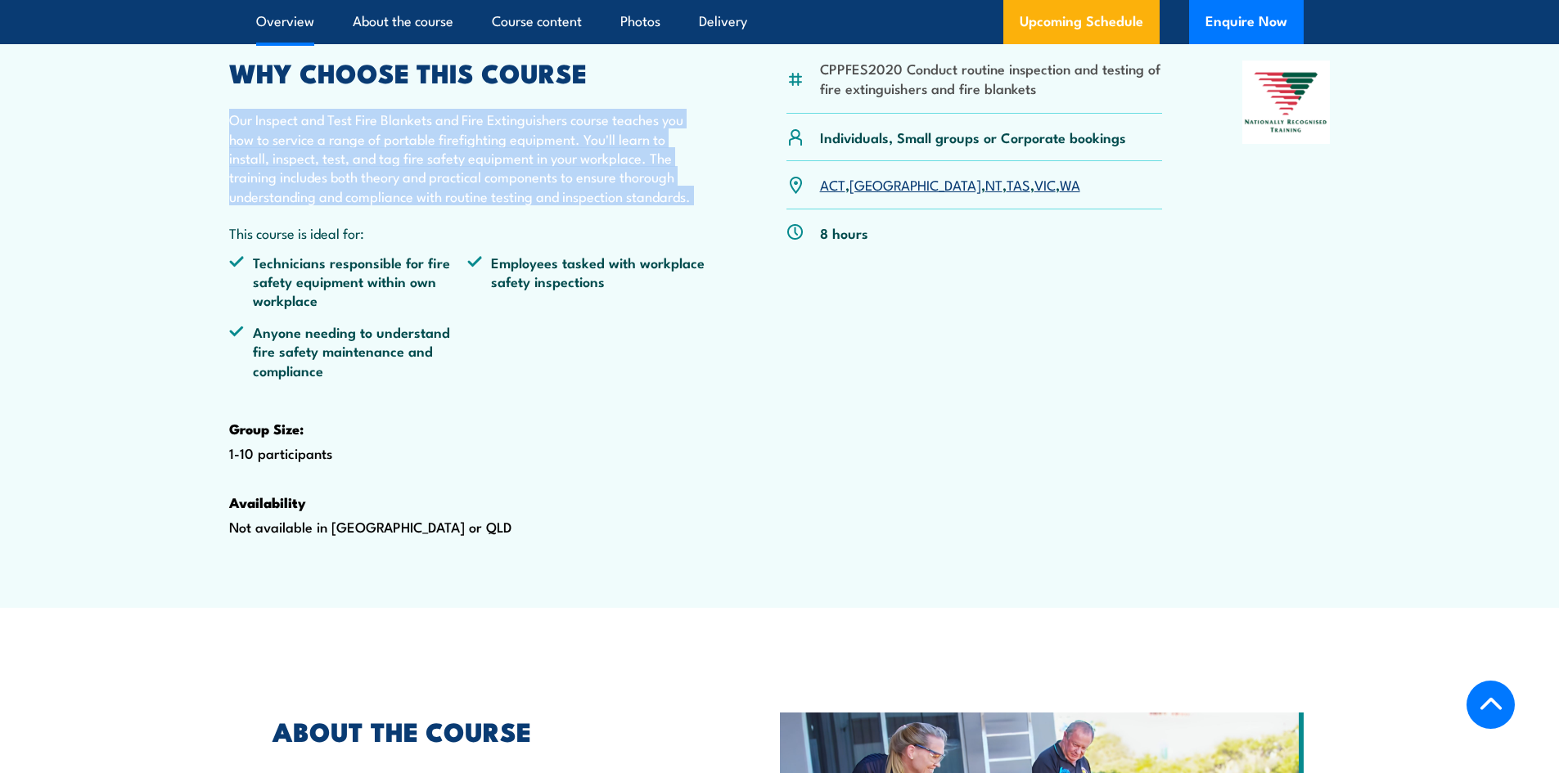
click at [448, 205] on p "Our Inspect and Test Fire Blankets and Fire Extinguishers course teaches you ho…" at bounding box center [468, 158] width 478 height 96
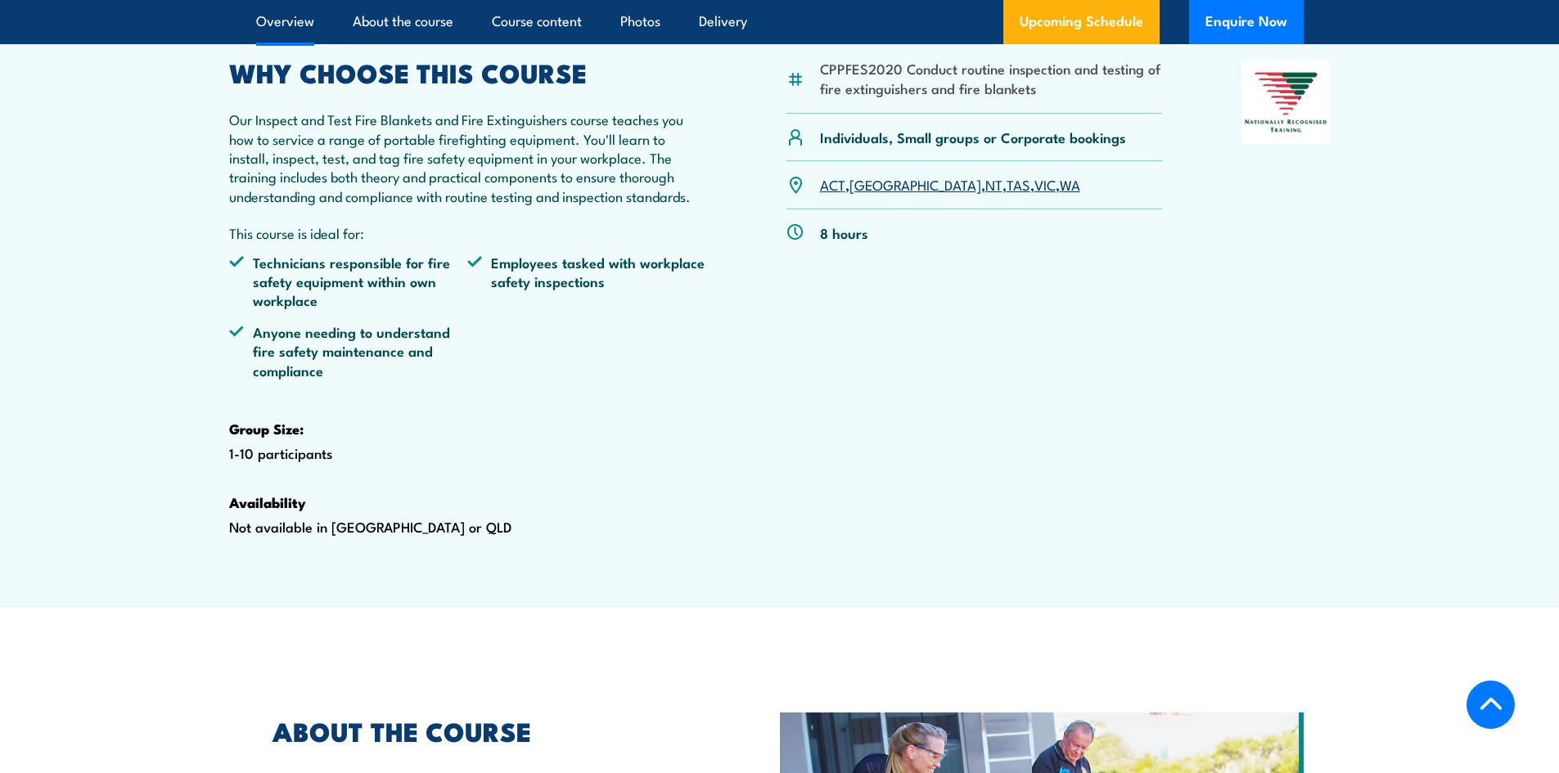
click at [530, 201] on p "Our Inspect and Test Fire Blankets and Fire Extinguishers course teaches you ho…" at bounding box center [468, 158] width 478 height 96
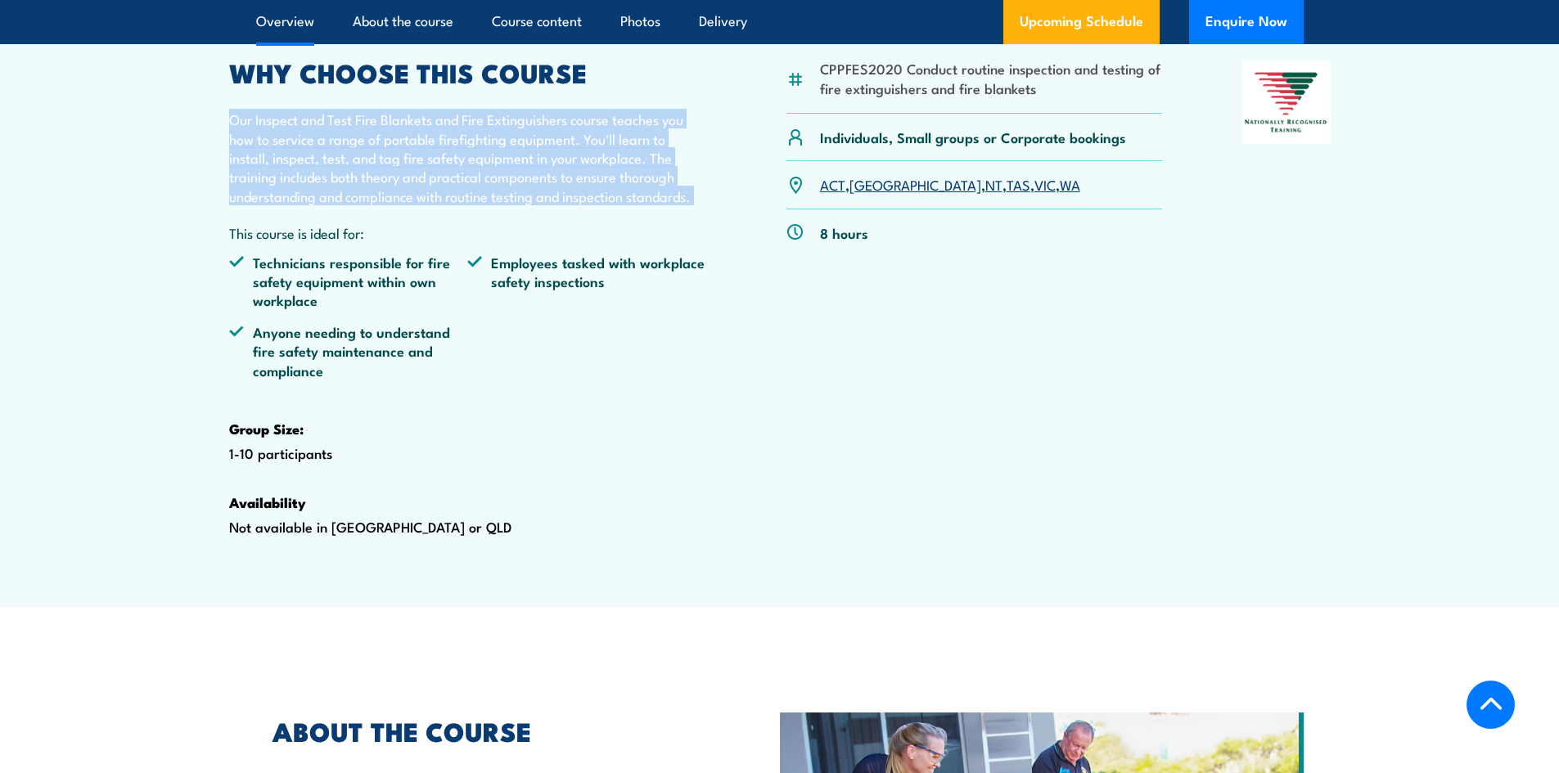
click at [530, 201] on p "Our Inspect and Test Fire Blankets and Fire Extinguishers course teaches you ho…" at bounding box center [468, 158] width 478 height 96
click at [523, 205] on p "Our Inspect and Test Fire Blankets and Fire Extinguishers course teaches you ho…" at bounding box center [468, 158] width 478 height 96
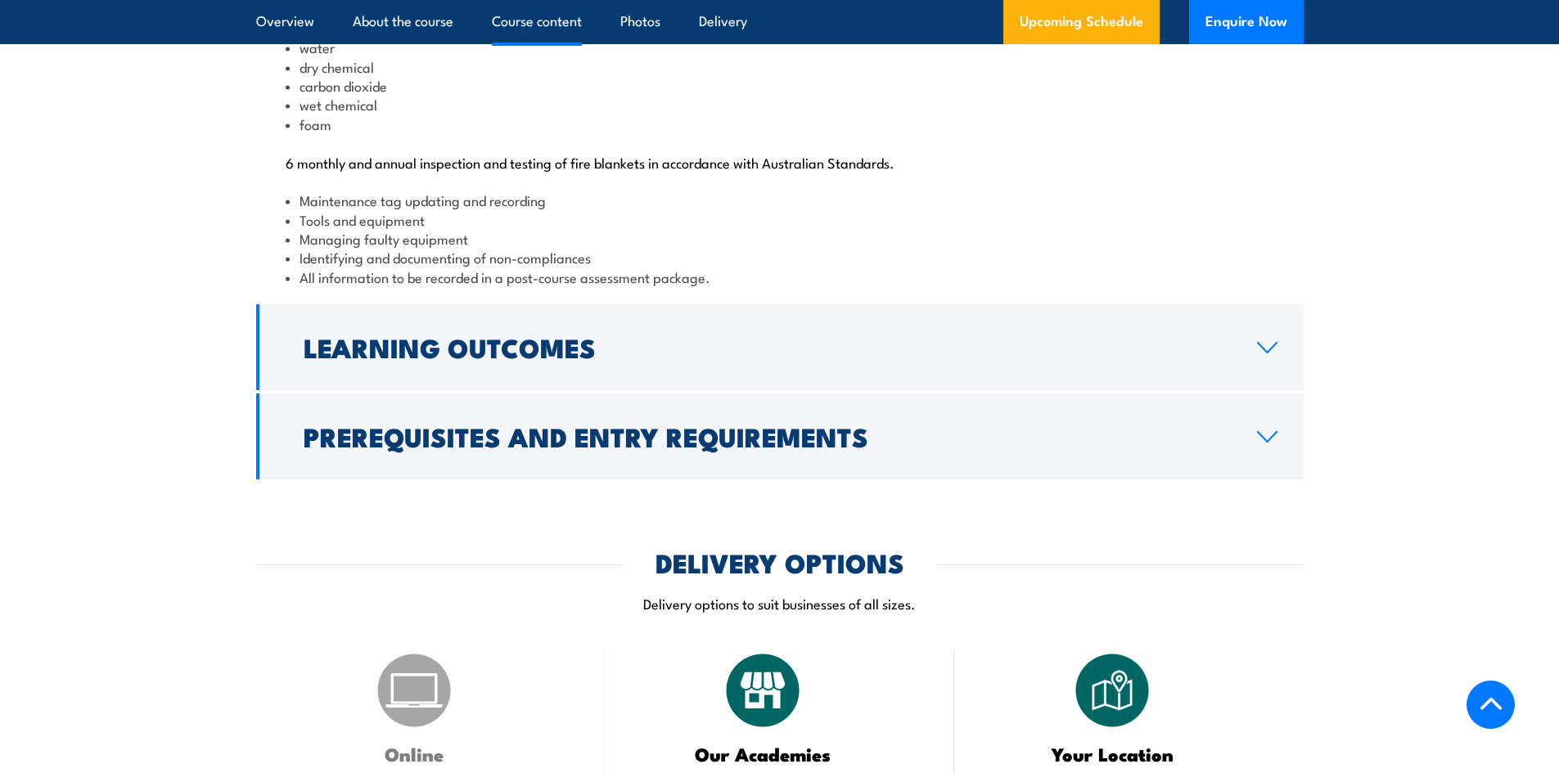
scroll to position [2209, 0]
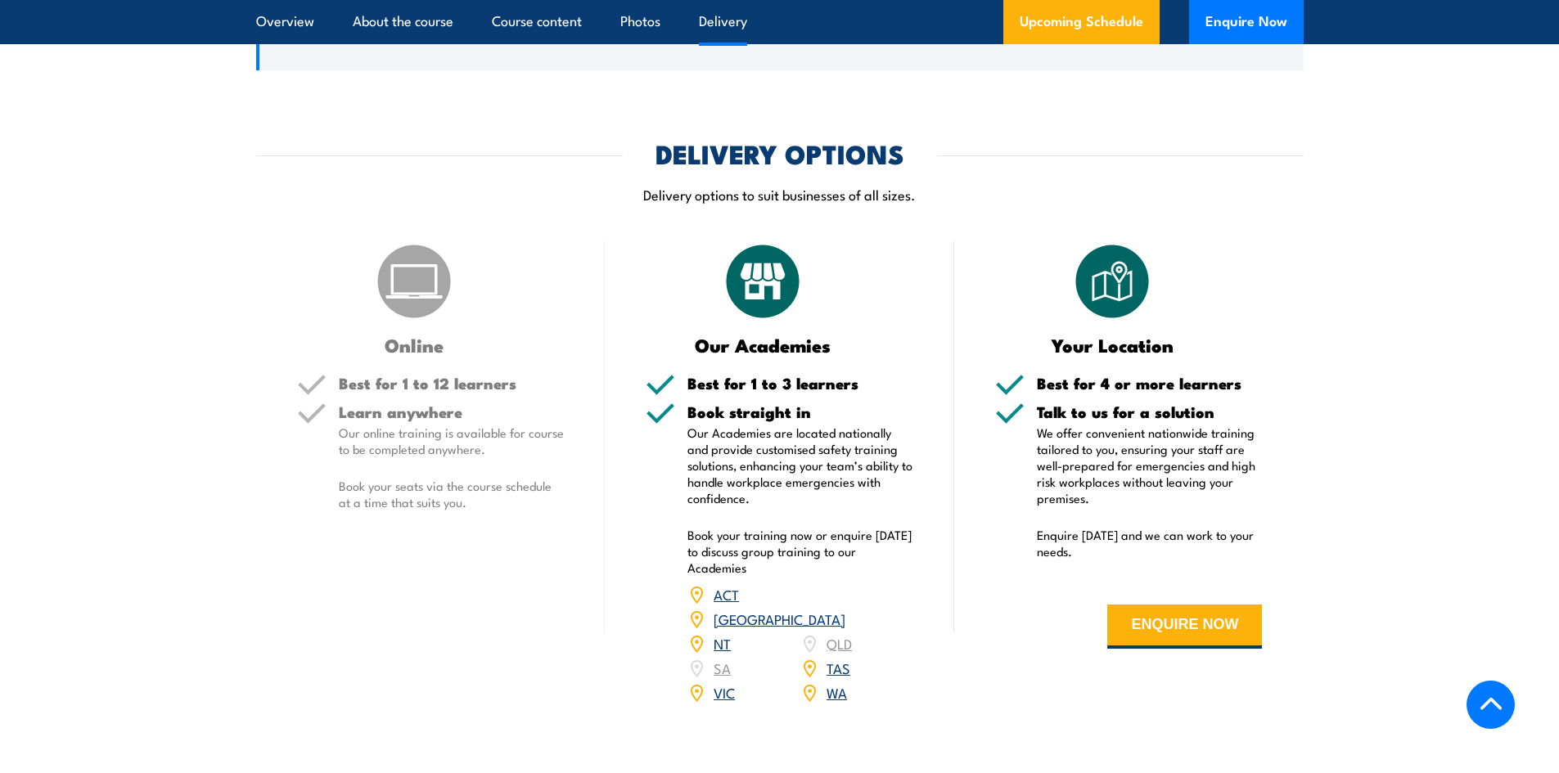
click at [758, 506] on p "Our Academies are located nationally and provide customised safety training sol…" at bounding box center [800, 466] width 226 height 82
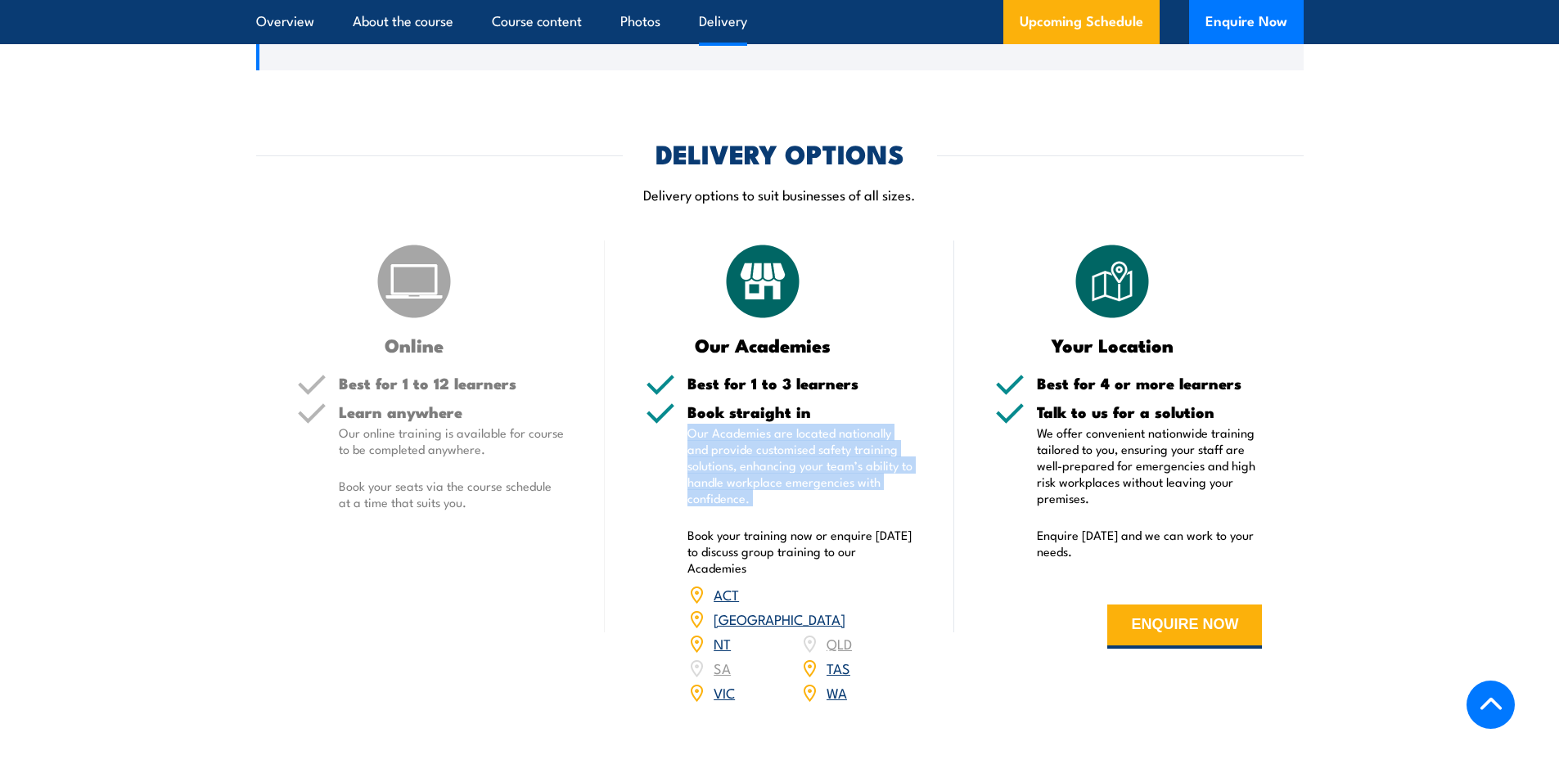
click at [758, 506] on p "Our Academies are located nationally and provide customised safety training sol…" at bounding box center [800, 466] width 226 height 82
click at [756, 506] on p "Our Academies are located nationally and provide customised safety training sol…" at bounding box center [800, 466] width 226 height 82
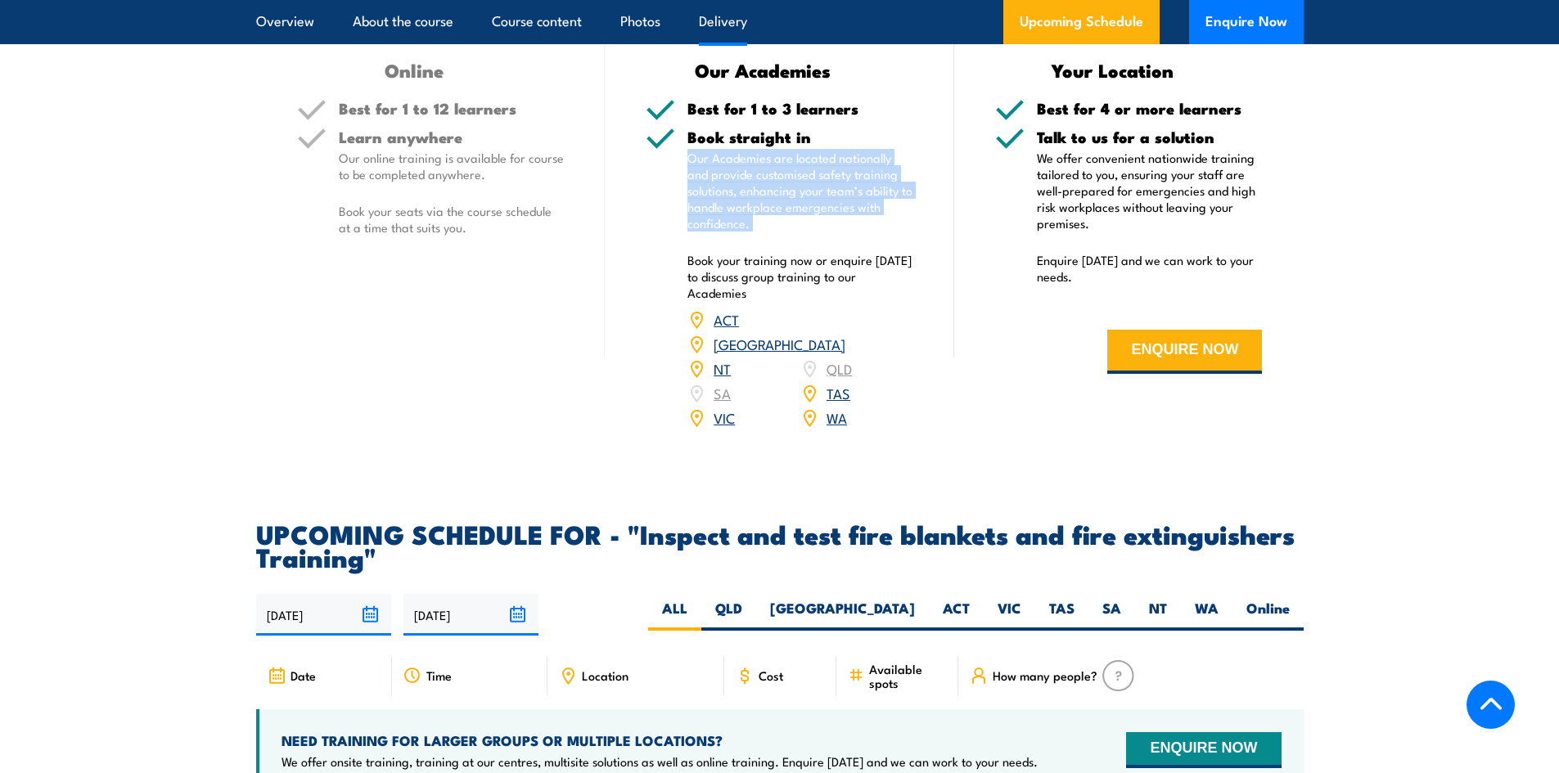
scroll to position [2618, 0]
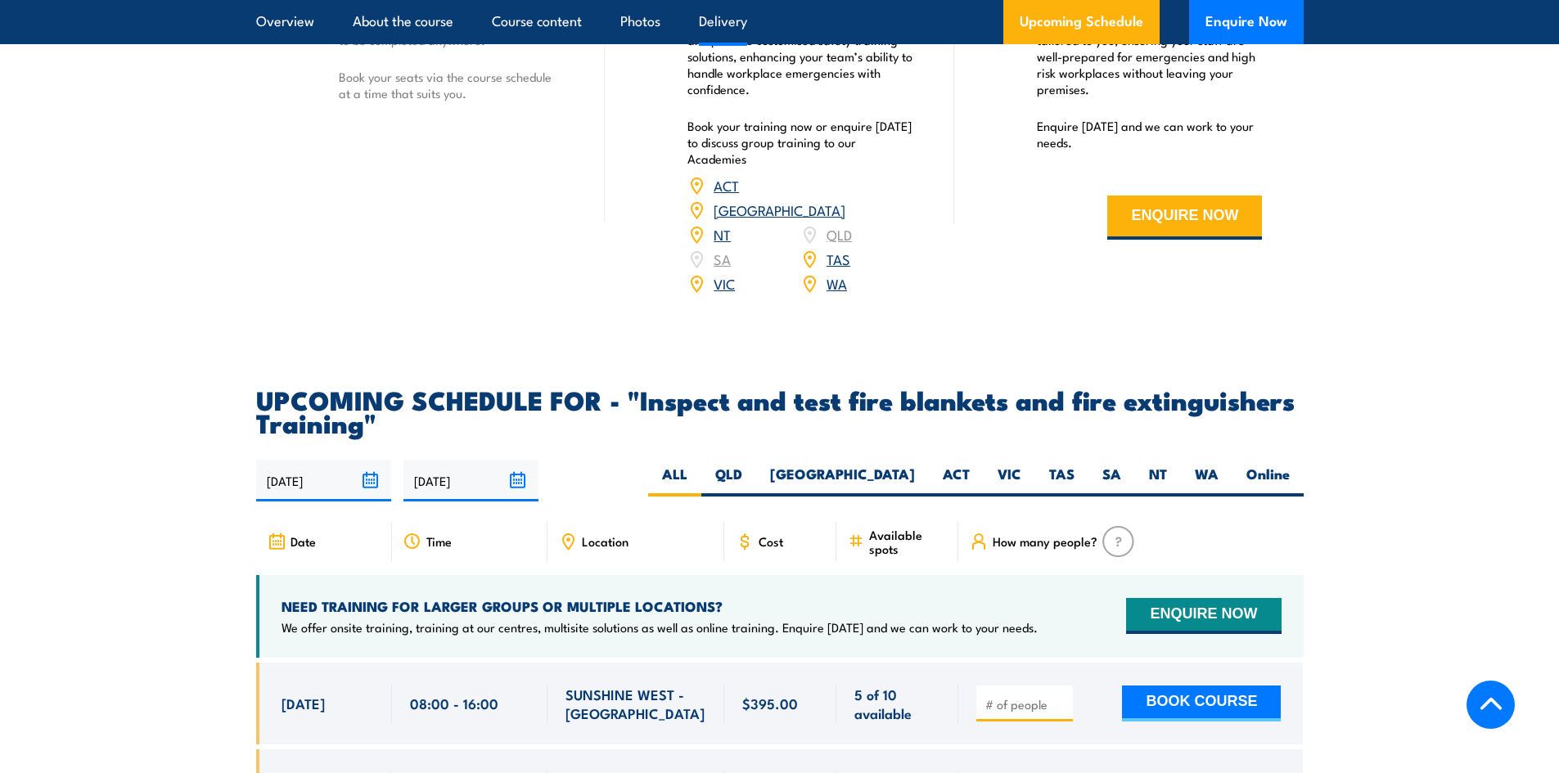
click at [767, 167] on p "Book your training now or enquire [DATE] to discuss group training to our Acade…" at bounding box center [800, 142] width 226 height 49
click at [740, 167] on p "Book your training now or enquire [DATE] to discuss group training to our Acade…" at bounding box center [800, 142] width 226 height 49
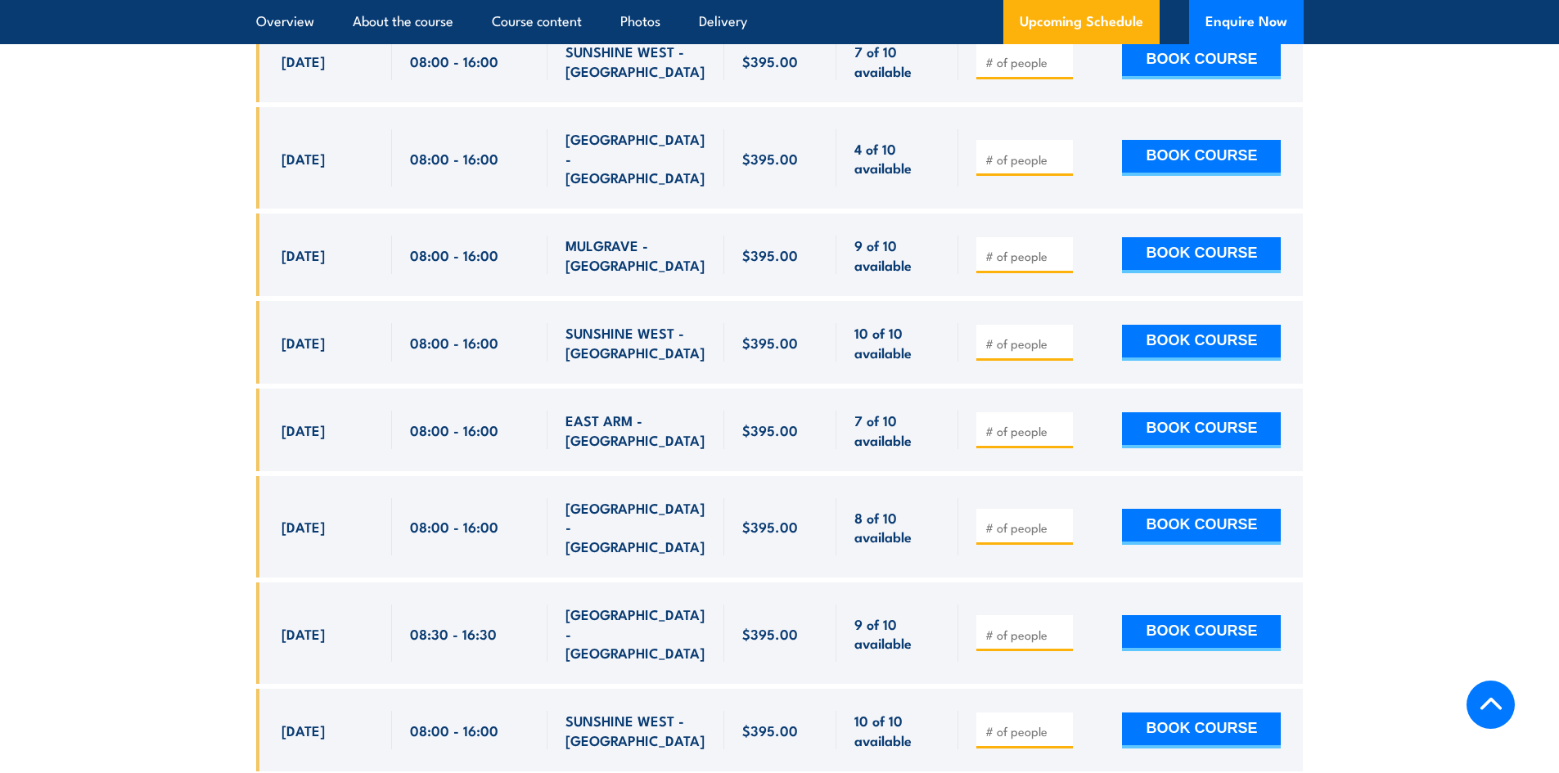
scroll to position [3764, 0]
